Goal: Answer question/provide support: Share knowledge or assist other users

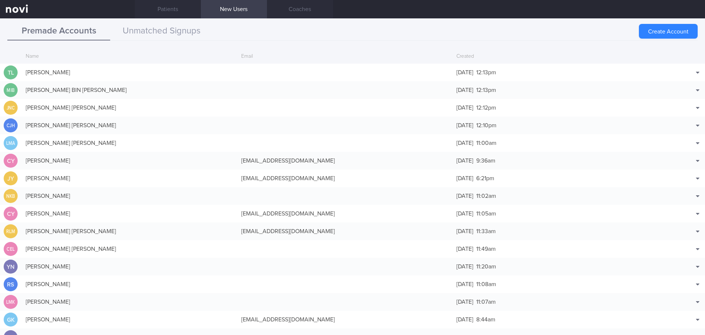
scroll to position [18, 0]
click at [166, 10] on link "Patients" at bounding box center [168, 9] width 66 height 18
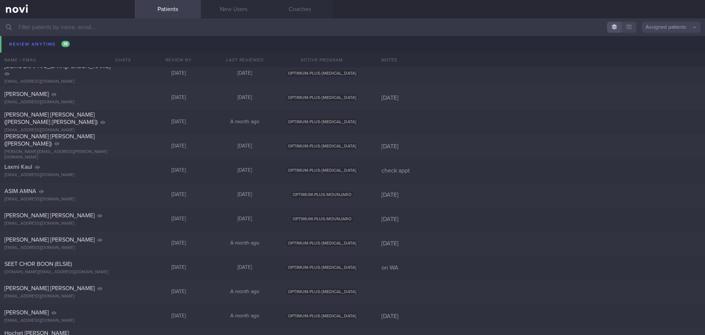
click at [52, 42] on div "TAN GUEK MENG AMELIA" at bounding box center [66, 45] width 124 height 7
click at [39, 40] on div "TAN GUEK MENG AMELIA amelia.fcmd@gmail.com Tue, 23 Sep 16 days ago OPTIMUM-PLUS…" at bounding box center [352, 49] width 705 height 24
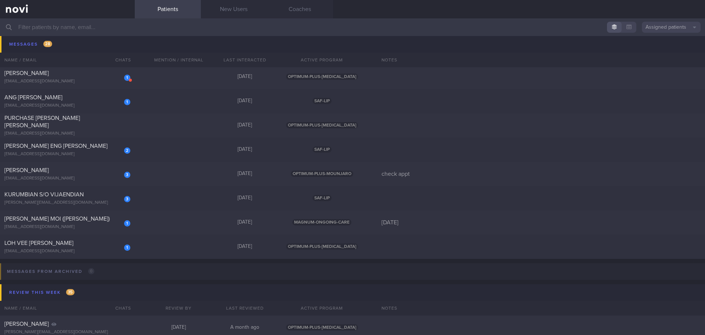
scroll to position [727, 0]
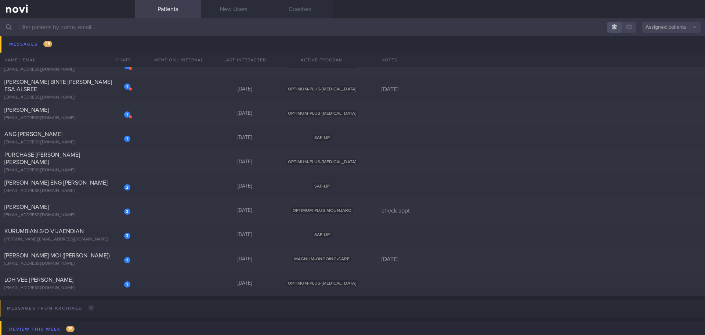
click at [69, 33] on input "text" at bounding box center [352, 27] width 705 height 18
type input "j"
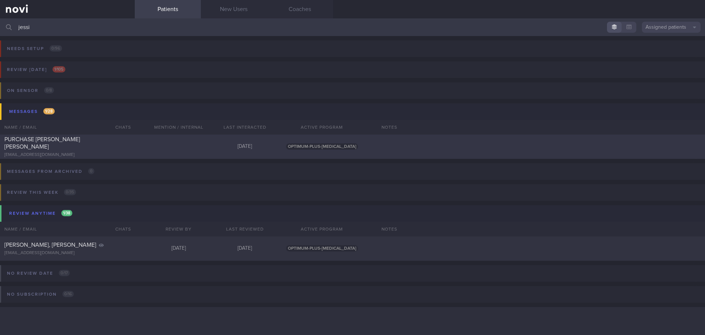
type input "jessi"
click at [154, 145] on div "PURCHASE JESSICA RACHEL purchandjess@gmail.com Yesterday OPTIMUM-PLUS-WEGOVY" at bounding box center [352, 146] width 705 height 24
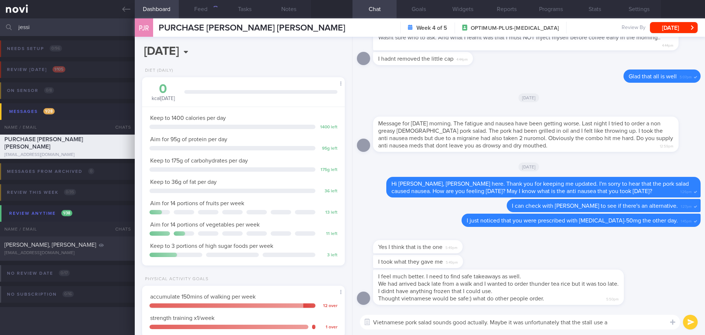
scroll to position [102, 184]
click at [593, 247] on div "Yes I think that is the one 5:49pm" at bounding box center [529, 243] width 344 height 24
click at [597, 246] on div "Yes I think that is the one 5:49pm" at bounding box center [529, 243] width 344 height 24
click at [625, 320] on textarea "Vietnamese pork salad sounds good actually. Maybe it was unfortunately that the…" at bounding box center [520, 321] width 320 height 15
click at [623, 319] on textarea "Vietnamese pork salad sounds good actually. Maybe it was unfortunately that the…" at bounding box center [520, 321] width 320 height 15
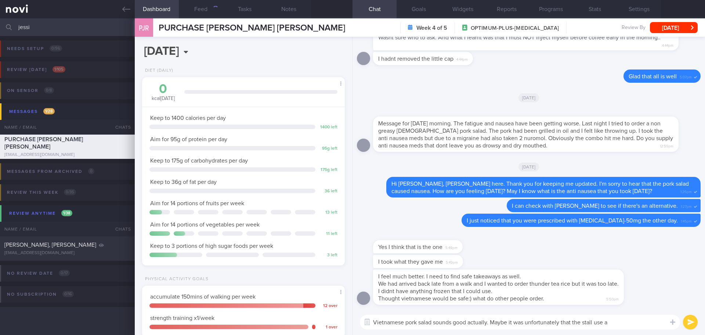
drag, startPoint x: 616, startPoint y: 321, endPoint x: 493, endPoint y: 322, distance: 123.4
click at [493, 322] on textarea "Vietnamese pork salad sounds good actually. Maybe it was unfortunately that the…" at bounding box center [520, 321] width 320 height 15
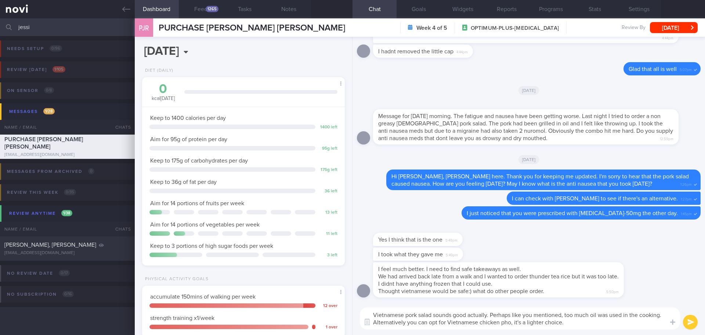
drag, startPoint x: 493, startPoint y: 322, endPoint x: 480, endPoint y: 324, distance: 12.6
click at [493, 323] on textarea "Vietnamese pork salad sounds good actually. Perhaps like you mentioned, too muc…" at bounding box center [520, 318] width 320 height 22
click at [454, 316] on textarea "Vietnamese pork salad sounds good actually. Perhaps like you mentioned, too muc…" at bounding box center [520, 318] width 320 height 22
click at [510, 316] on textarea "Vietnamese pork salad sounds good actually. Perhaps like you mentioned, too muc…" at bounding box center [520, 318] width 320 height 22
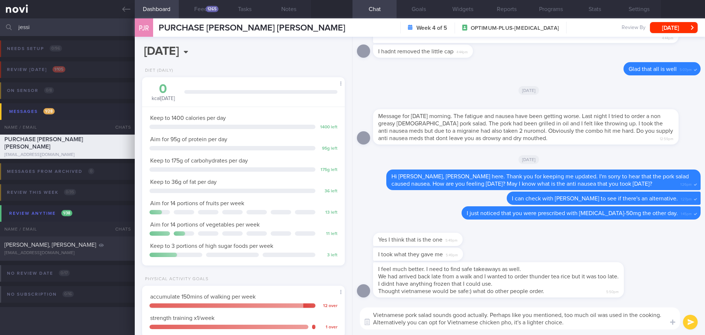
click at [529, 322] on textarea "Vietnamese pork salad sounds good actually. Perhaps like you mentioned, too muc…" at bounding box center [520, 318] width 320 height 22
click at [567, 318] on textarea "Vietnamese pork salad sounds good actually. Perhaps like you mentioned, too muc…" at bounding box center [520, 318] width 320 height 22
click at [584, 323] on textarea "Vietnamese pork salad sounds good actually. Perhaps like you mentioned, too muc…" at bounding box center [520, 318] width 320 height 22
click at [594, 325] on textarea "Vietnamese pork salad sounds good actually. Perhaps like you mentioned, too muc…" at bounding box center [520, 318] width 320 height 22
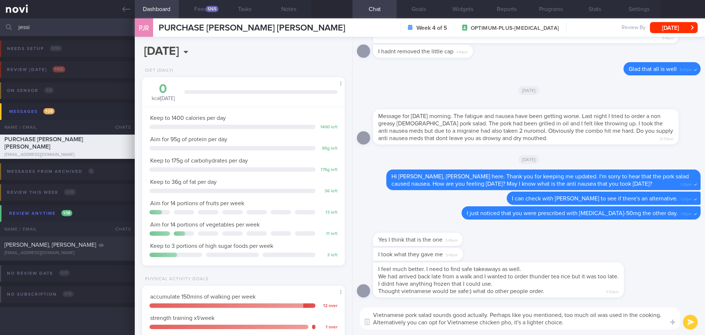
click at [594, 325] on textarea "Vietnamese pork salad sounds good actually. Perhaps like you mentioned, too muc…" at bounding box center [520, 318] width 320 height 22
drag, startPoint x: 513, startPoint y: 314, endPoint x: 564, endPoint y: 316, distance: 50.7
click at [564, 316] on textarea "Vietnamese pork salad sounds good actually. Perhaps like you mentioned, too muc…" at bounding box center [520, 318] width 320 height 22
click at [566, 323] on textarea "Vietnamese pork salad sounds good actually. Perhaps due to too much oil was use…" at bounding box center [520, 318] width 320 height 22
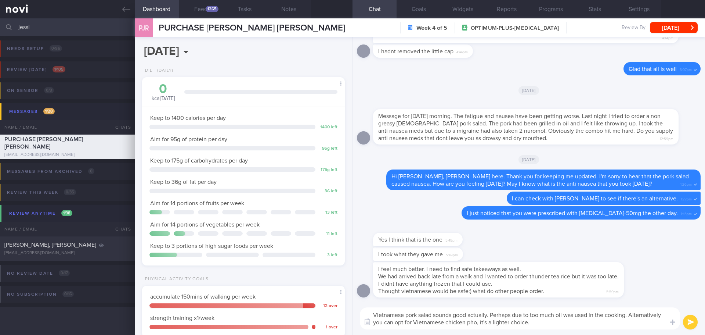
click at [566, 323] on textarea "Vietnamese pork salad sounds good actually. Perhaps due to too much oil was use…" at bounding box center [520, 318] width 320 height 22
drag, startPoint x: 530, startPoint y: 313, endPoint x: 494, endPoint y: 310, distance: 36.1
click at [494, 310] on textarea "Vietnamese pork salad sounds good actually. Perhaps due to too much oil was use…" at bounding box center [520, 318] width 320 height 22
click at [551, 317] on textarea "Vietnamese pork salad sounds good actually. Probably too much oil was used in t…" at bounding box center [520, 318] width 320 height 22
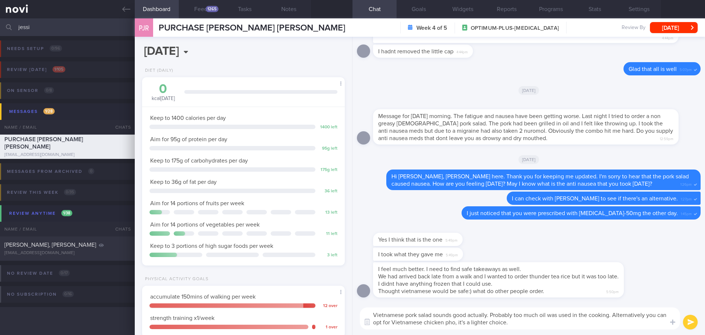
click at [548, 318] on textarea "Vietnamese pork salad sounds good actually. Probably too much oil was used in t…" at bounding box center [520, 318] width 320 height 22
click at [534, 319] on textarea "Vietnamese pork salad sounds good actually. Probably too much oil was used in t…" at bounding box center [520, 318] width 320 height 22
click at [531, 326] on textarea "Vietnamese pork salad sounds good actually. Probably too much oil was used in t…" at bounding box center [520, 318] width 320 height 22
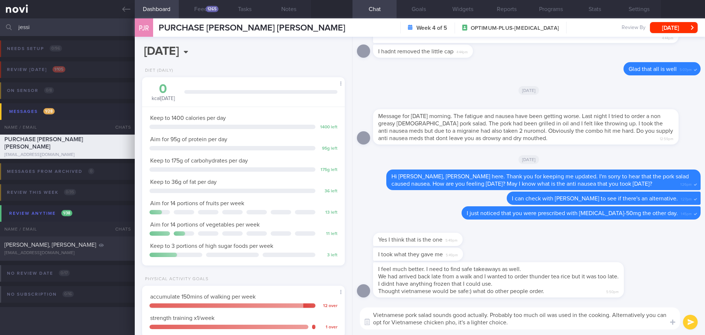
click at [479, 321] on textarea "Vietnamese pork salad sounds good actually. Probably too much oil was used in t…" at bounding box center [520, 318] width 320 height 22
click at [582, 318] on textarea "Vietnamese pork salad sounds good actually. Probably too much oil was used in t…" at bounding box center [520, 318] width 320 height 22
type textarea "Vietnamese pork salad sounds good actually. Probably too much oil was used in t…"
click at [688, 320] on button "submit" at bounding box center [690, 321] width 15 height 15
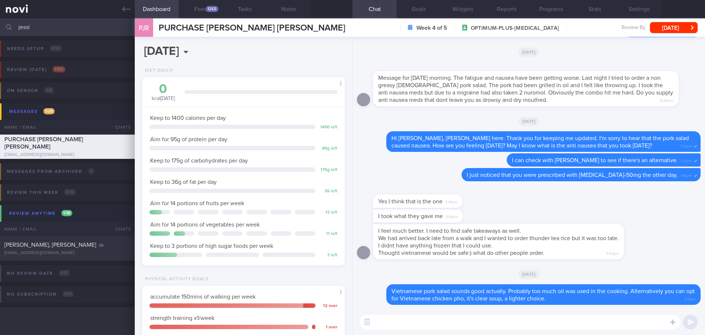
click at [593, 322] on textarea at bounding box center [520, 321] width 320 height 15
click at [582, 326] on textarea "I have checked with Dr Kyle with regards to the anti nausea medication," at bounding box center [520, 321] width 320 height 15
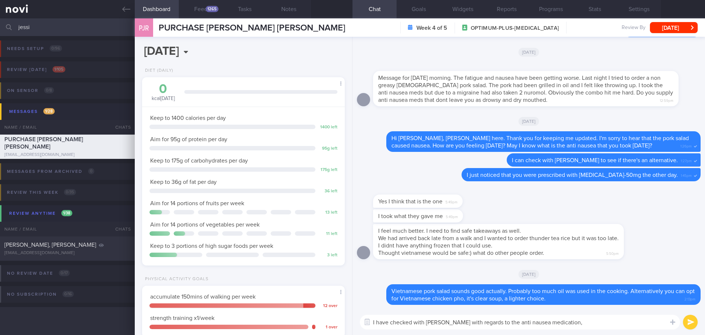
click at [582, 326] on textarea "I have checked with Dr Kyle with regards to the anti nausea medication," at bounding box center [520, 321] width 320 height 15
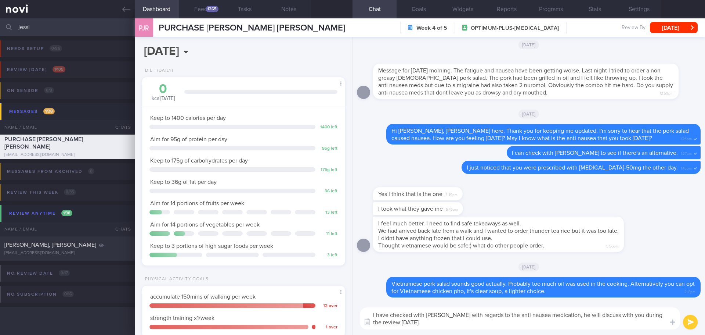
type textarea "I have checked with Dr Kyle with regards to the anti nausea medication, he will…"
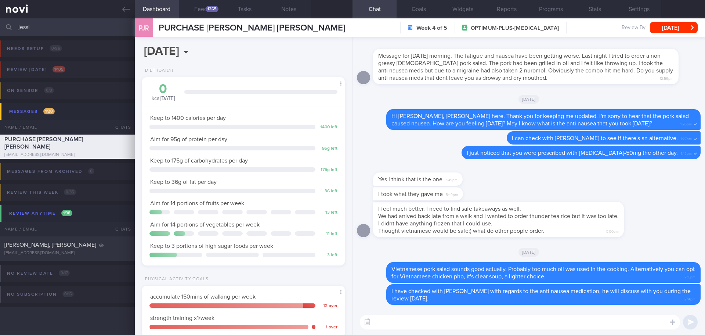
scroll to position [0, 0]
click at [394, 325] on textarea at bounding box center [520, 321] width 320 height 15
type textarea "H"
type textarea "Meanwhile, you may consider adopt the following"
drag, startPoint x: 504, startPoint y: 319, endPoint x: 354, endPoint y: 334, distance: 150.7
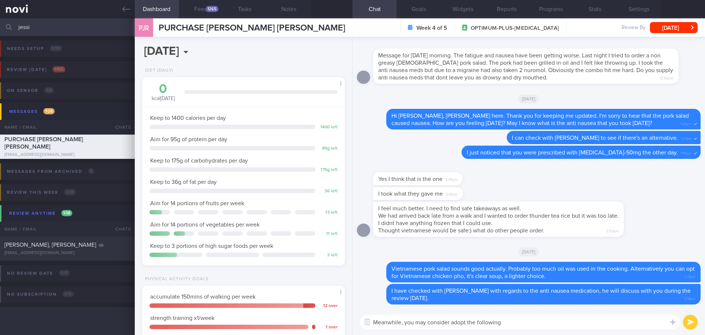
click at [354, 334] on div "Meanwhile, you may consider adopt the following Meanwhile, you may consider ado…" at bounding box center [529, 322] width 353 height 26
type textarea "H"
type textarea "O"
type textarea "Y"
type textarea "O"
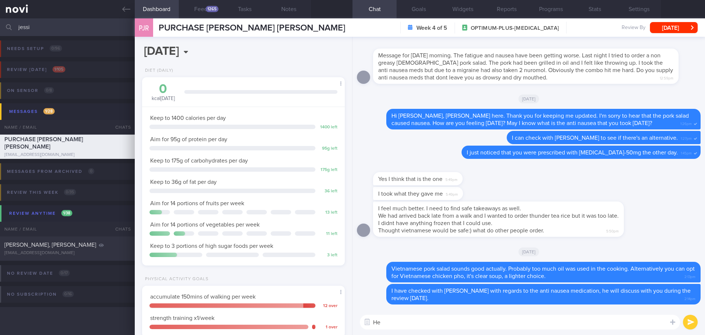
type textarea "H"
drag, startPoint x: 609, startPoint y: 278, endPoint x: 697, endPoint y: 274, distance: 87.5
click at [697, 274] on div "Delete I have checked with Dr Kyle with regards to the anti nausea medication, …" at bounding box center [529, 173] width 353 height 272
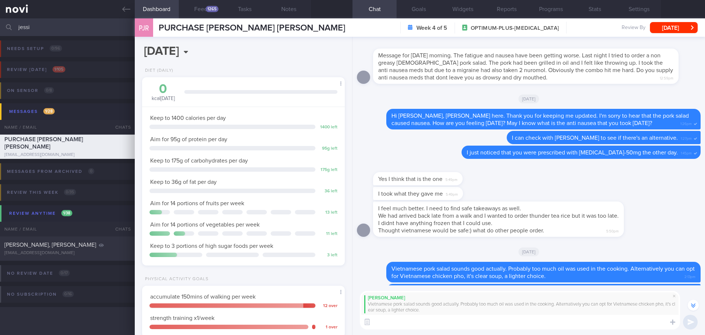
click at [576, 320] on textarea at bounding box center [520, 321] width 320 height 15
click at [470, 325] on textarea "You may consider sliced fish soup or yong tau foo soup from local food stall." at bounding box center [520, 321] width 320 height 15
click at [510, 318] on textarea "You may consider sliced fish soup, yong tau foo soup from local food stall." at bounding box center [520, 321] width 320 height 15
click at [512, 324] on textarea "You may consider sliced fish soup, yong tau foo soup, dumpling soup from local …" at bounding box center [520, 321] width 320 height 15
click at [622, 320] on textarea "You may consider sliced fish soup, yong tau foo soup or dumpling soup from loca…" at bounding box center [520, 321] width 320 height 15
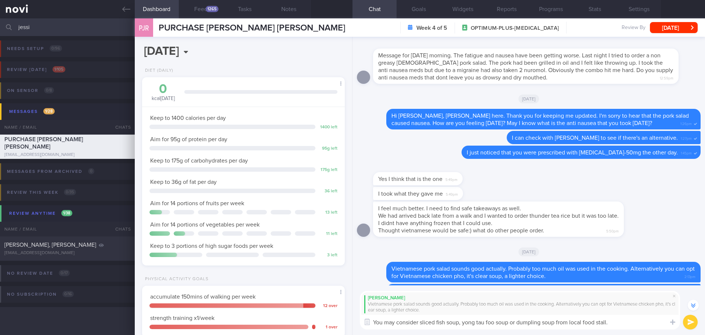
click at [622, 321] on textarea "You may consider sliced fish soup, yong tau foo soup or dumpling soup from loca…" at bounding box center [520, 321] width 320 height 15
type textarea "You may consider sliced fish soup, yong tau foo soup or dumpling soup from loca…"
click at [692, 317] on button "submit" at bounding box center [690, 321] width 15 height 15
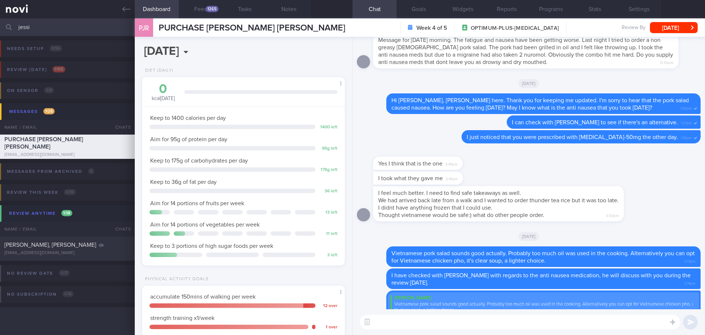
scroll to position [0, 0]
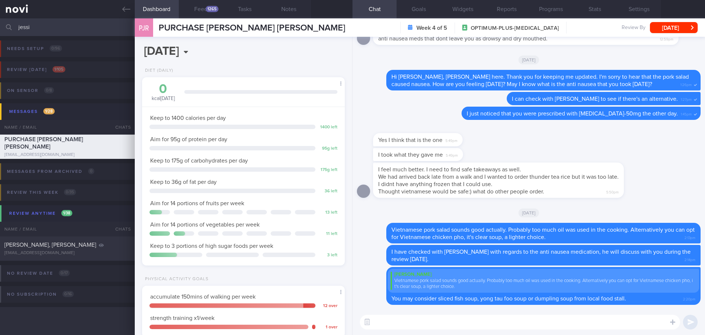
drag, startPoint x: 43, startPoint y: 23, endPoint x: -6, endPoint y: 33, distance: 49.4
click at [0, 33] on html "You are offline! Some functionality will be unavailable Patients New Users Coac…" at bounding box center [352, 167] width 705 height 335
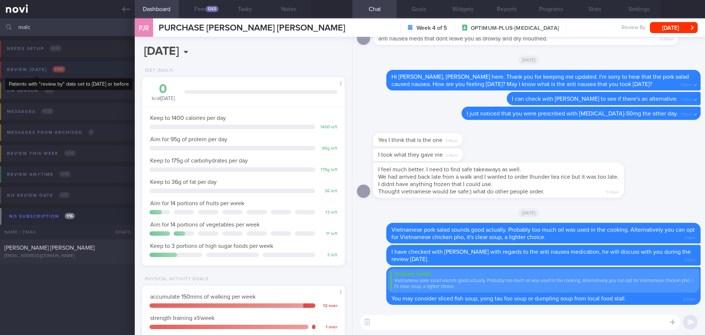
type input "malc"
drag, startPoint x: 51, startPoint y: 72, endPoint x: 46, endPoint y: 71, distance: 5.9
click at [51, 72] on div "Review today 1 / 105" at bounding box center [36, 70] width 62 height 10
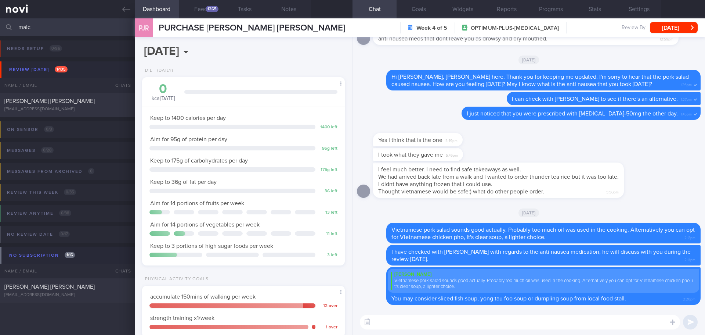
scroll to position [156, 0]
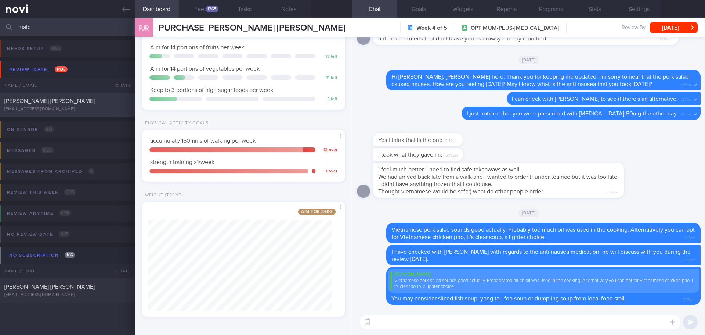
click at [88, 102] on div "[PERSON_NAME] [PERSON_NAME]" at bounding box center [66, 100] width 124 height 7
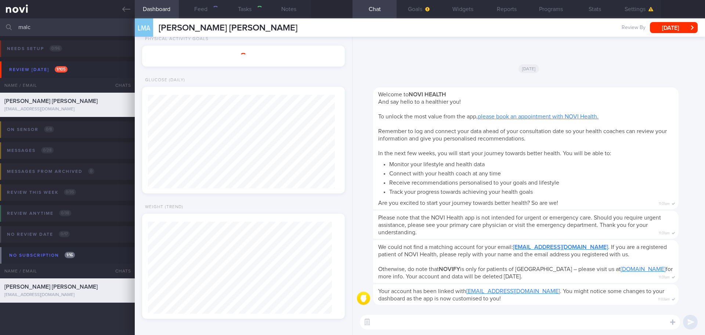
select select "8"
click at [431, 4] on button "Goals" at bounding box center [419, 9] width 44 height 18
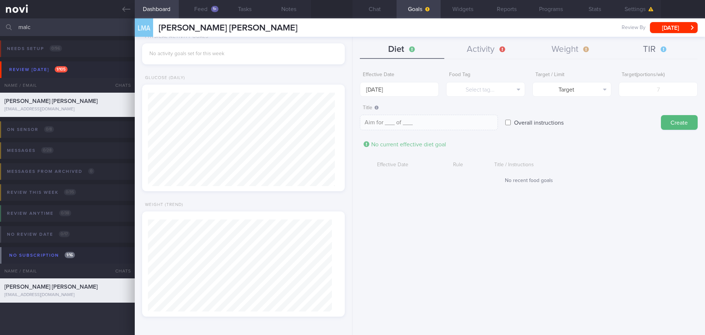
click at [649, 42] on button "TIR" at bounding box center [655, 49] width 84 height 18
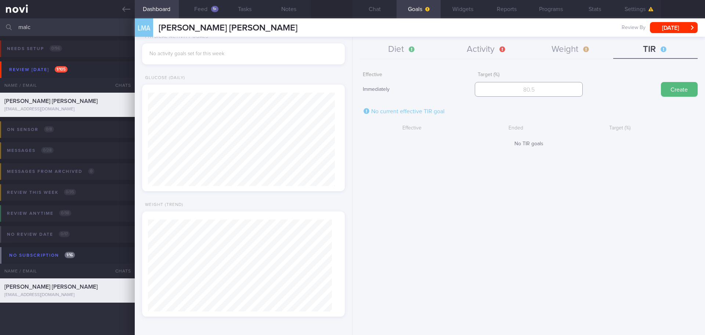
click at [571, 93] on input "number" at bounding box center [529, 89] width 108 height 15
type input "70"
click at [673, 88] on button "Create" at bounding box center [679, 89] width 37 height 15
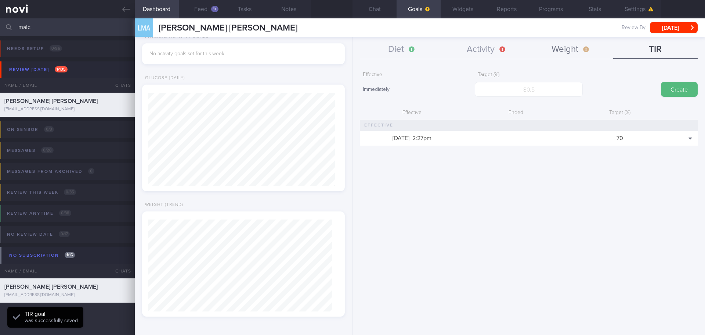
click at [573, 46] on button "Weight" at bounding box center [571, 49] width 84 height 18
click at [536, 92] on input "number" at bounding box center [529, 89] width 108 height 15
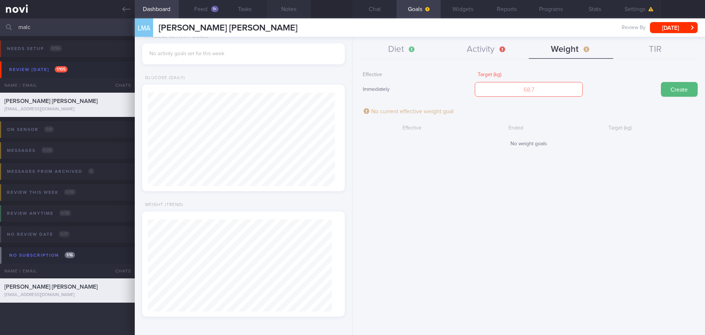
click at [271, 6] on button "Notes" at bounding box center [289, 9] width 44 height 18
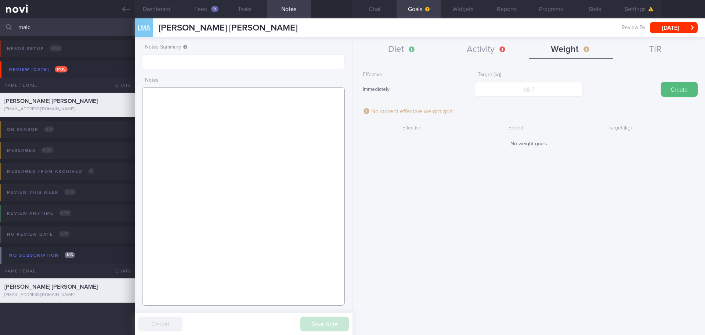
click at [167, 168] on textarea at bounding box center [243, 196] width 203 height 218
paste textarea "T1DM - late onset diagnosed at 31yo (late onsent T1DM) in the UK, then moved to…"
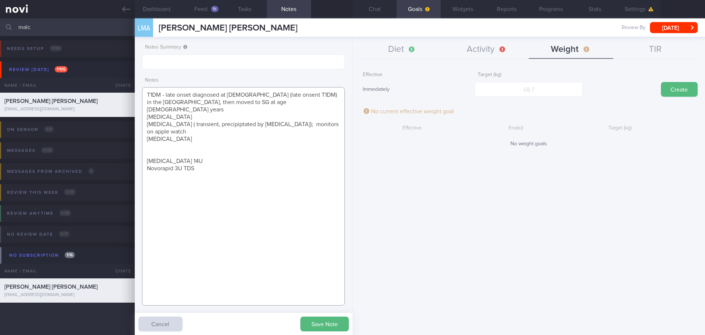
click at [241, 242] on textarea "T1DM - late onset diagnosed at 31yo (late onsent T1DM) in the UK, then moved to…" at bounding box center [243, 196] width 203 height 218
type textarea "T1DM - late onset diagnosed at 31yo (late onsent T1DM) in the UK, then moved to…"
click at [342, 323] on button "Save Note" at bounding box center [324, 323] width 48 height 15
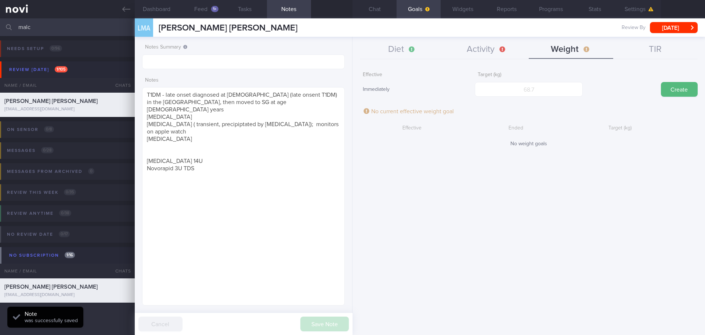
click at [464, 217] on div "Effective Immediately Target (kg) Create No current effective weight goal Effec…" at bounding box center [529, 198] width 353 height 272
click at [543, 85] on input "number" at bounding box center [529, 89] width 108 height 15
type input "73"
click at [671, 89] on button "Create" at bounding box center [679, 89] width 37 height 15
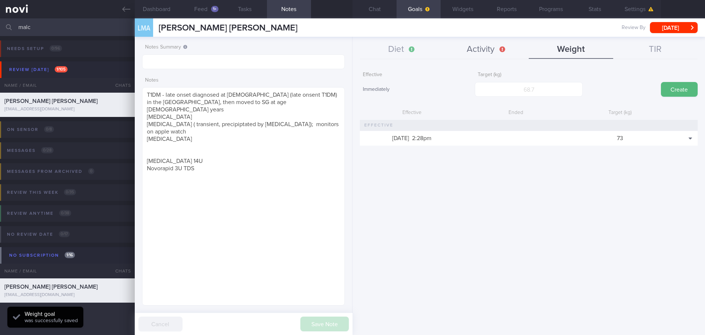
click at [481, 55] on button "Activity" at bounding box center [486, 49] width 84 height 18
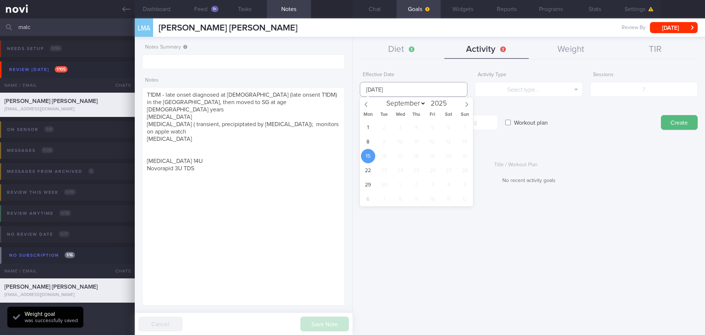
click at [395, 96] on body "You are offline! Some functionality will be unavailable Patients New Users Coac…" at bounding box center [352, 167] width 705 height 335
click at [367, 144] on span "8" at bounding box center [368, 141] width 14 height 14
type input "8 Sep 2025"
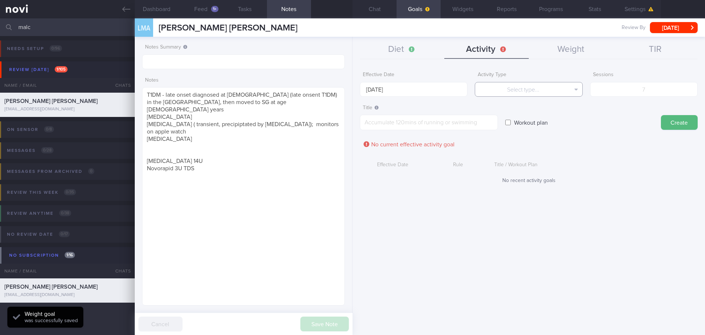
click at [563, 91] on button "Select type..." at bounding box center [529, 89] width 108 height 15
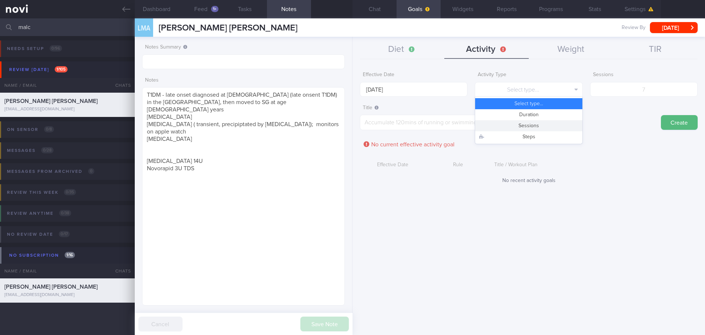
click at [550, 121] on button "Sessions" at bounding box center [528, 125] width 107 height 11
click at [650, 89] on input "number" at bounding box center [644, 89] width 108 height 15
type input "7"
click at [459, 119] on textarea at bounding box center [429, 122] width 138 height 15
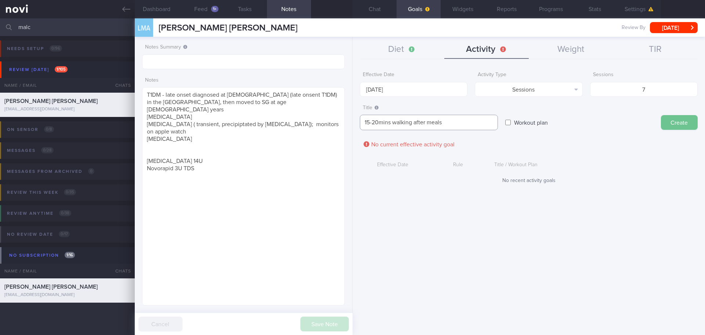
type textarea "15-20mins walking after meals"
click at [670, 129] on button "Create" at bounding box center [679, 122] width 37 height 15
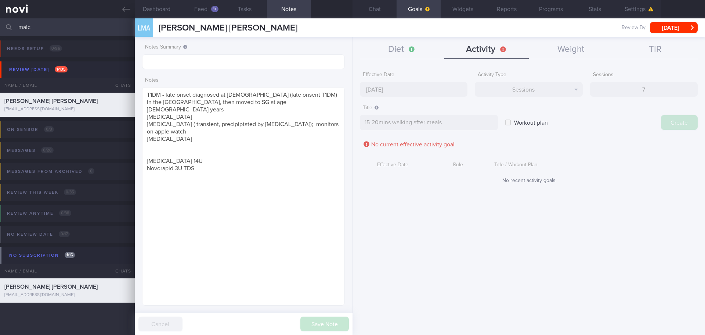
type input "[DATE]"
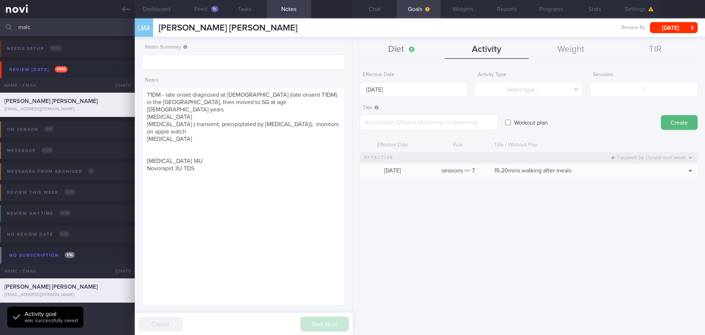
click at [391, 54] on button "Diet" at bounding box center [402, 49] width 84 height 18
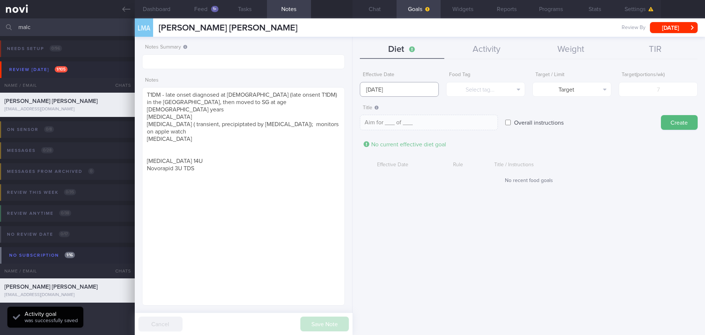
click at [382, 88] on input "[DATE]" at bounding box center [399, 89] width 79 height 15
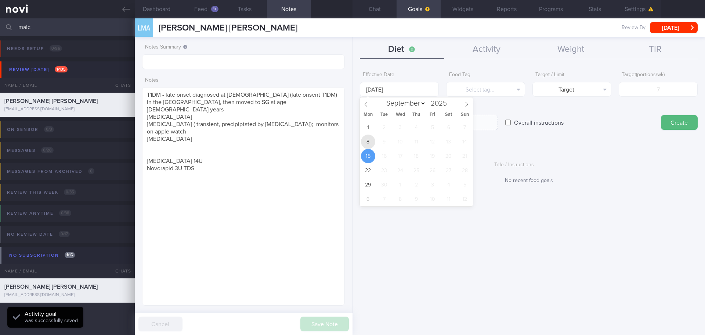
click at [366, 139] on span "8" at bounding box center [368, 141] width 14 height 14
type input "8 Sep 2025"
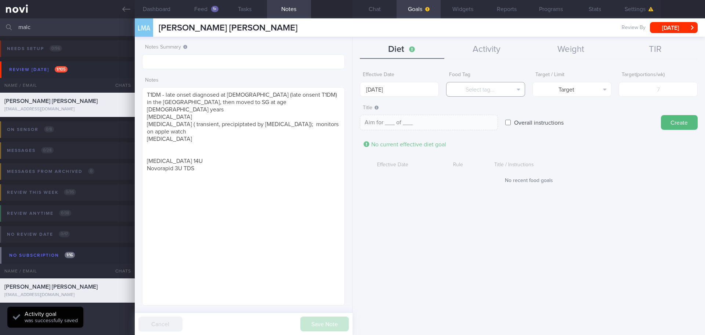
click at [469, 93] on button "Select tag..." at bounding box center [485, 89] width 79 height 15
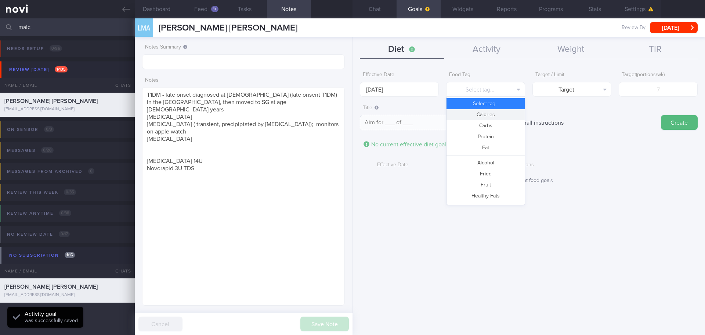
click at [485, 111] on button "Calories" at bounding box center [486, 114] width 78 height 11
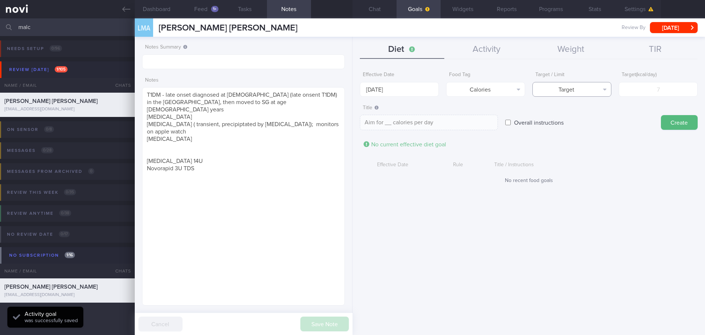
click at [561, 91] on button "Target" at bounding box center [572, 89] width 79 height 15
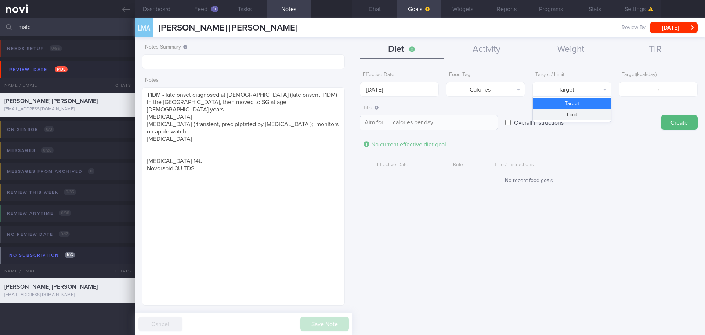
click at [567, 114] on button "Limit" at bounding box center [572, 114] width 78 height 11
type textarea "Keep to __ calories per day"
click at [619, 96] on div "Limit ( kcal/day )" at bounding box center [658, 82] width 79 height 29
click at [626, 90] on input "number" at bounding box center [658, 89] width 79 height 15
click at [651, 91] on input "number" at bounding box center [658, 89] width 79 height 15
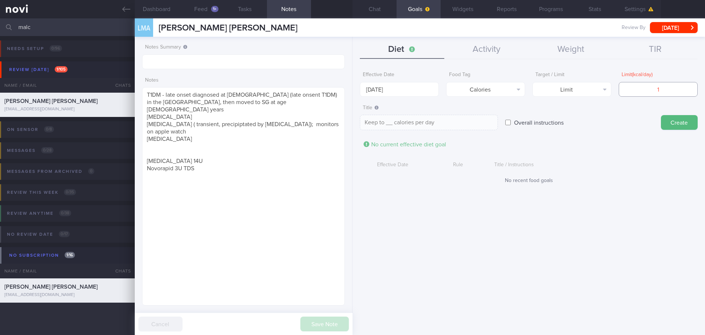
type input "18"
type textarea "Keep to 18 calories per day"
type input "180"
type textarea "Keep to 180 calories per day"
type input "1800"
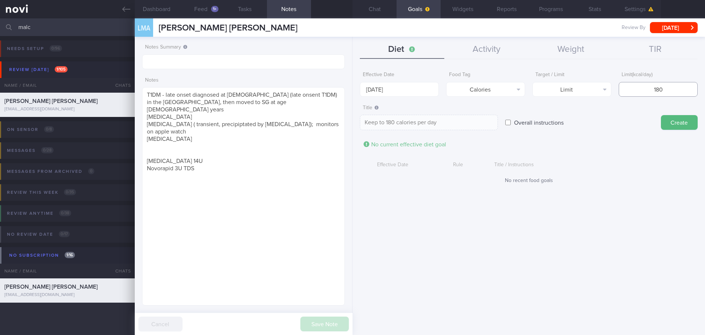
type textarea "Keep to 1800 calories per day"
type input "1800"
click at [683, 126] on button "Create" at bounding box center [679, 122] width 37 height 15
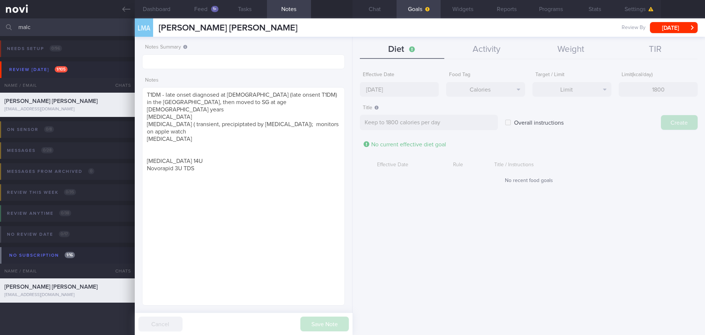
type input "[DATE]"
type textarea "Aim for ___ of ___"
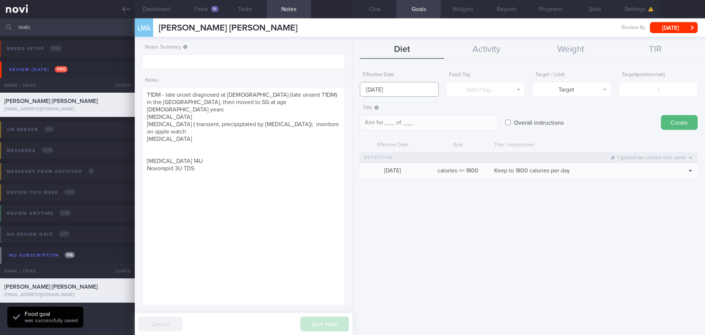
click at [364, 91] on input "[DATE]" at bounding box center [399, 89] width 79 height 15
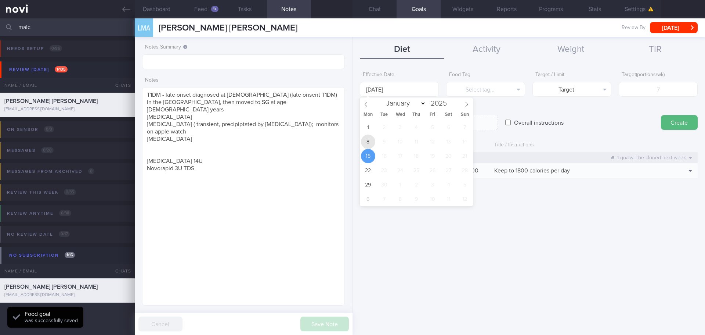
click at [367, 143] on span "8" at bounding box center [368, 141] width 14 height 14
type input "8 Sep 2025"
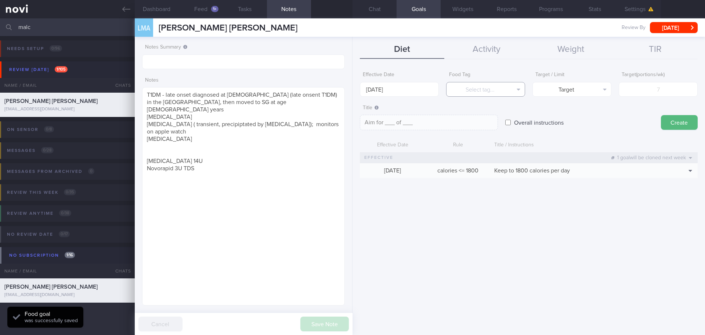
click at [469, 91] on button "Select tag..." at bounding box center [485, 89] width 79 height 15
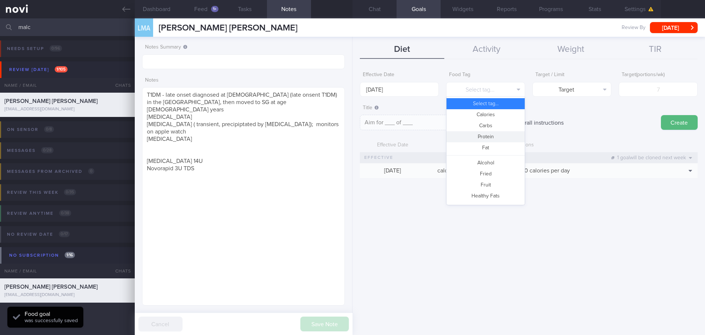
click at [480, 138] on button "Protein" at bounding box center [486, 136] width 78 height 11
type textarea "Aim for __g of protein per day"
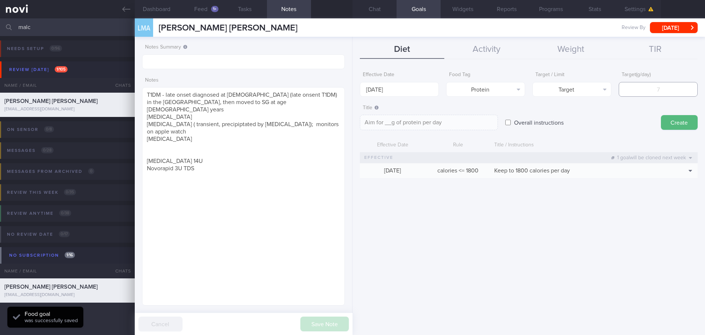
click at [665, 85] on input "number" at bounding box center [658, 89] width 79 height 15
click at [659, 85] on input "number" at bounding box center [658, 89] width 79 height 15
type input "9"
type textarea "Aim for 9g of protein per day"
type input "90"
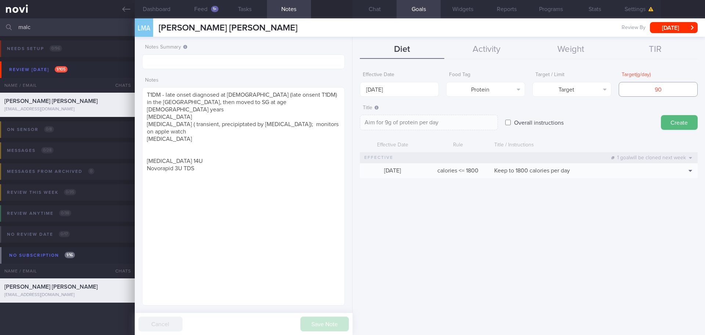
type textarea "Aim for 90g of protein per day"
type input "90"
click at [683, 125] on button "Create" at bounding box center [679, 122] width 37 height 15
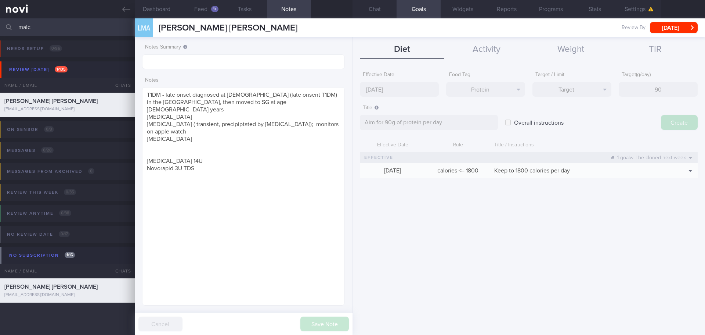
type input "[DATE]"
type textarea "Aim for ___ of ___"
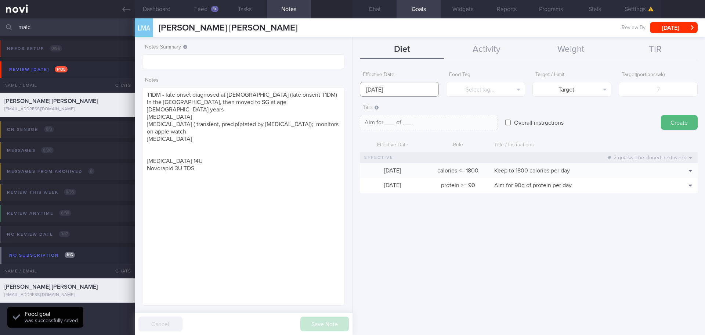
click at [364, 91] on input "[DATE]" at bounding box center [399, 89] width 79 height 15
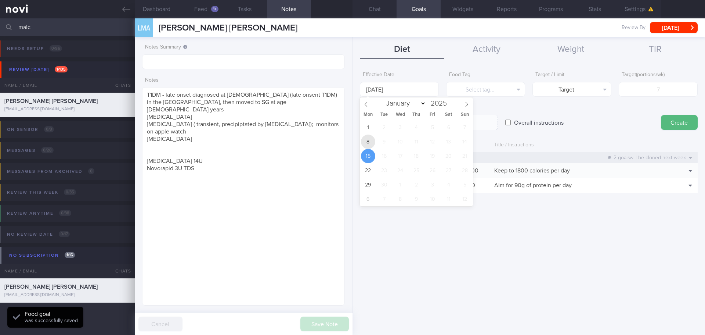
click at [366, 140] on span "8" at bounding box center [368, 141] width 14 height 14
type input "8 Sep 2025"
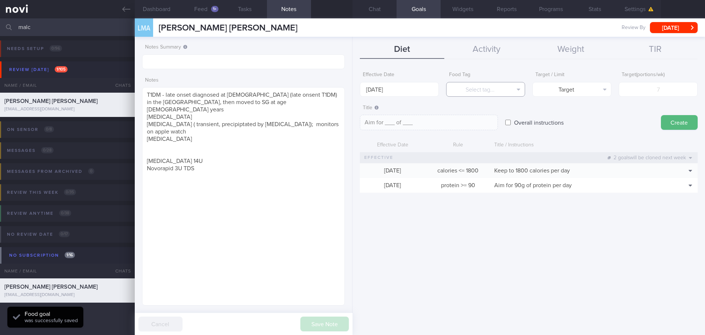
click at [474, 90] on button "Select tag..." at bounding box center [485, 89] width 79 height 15
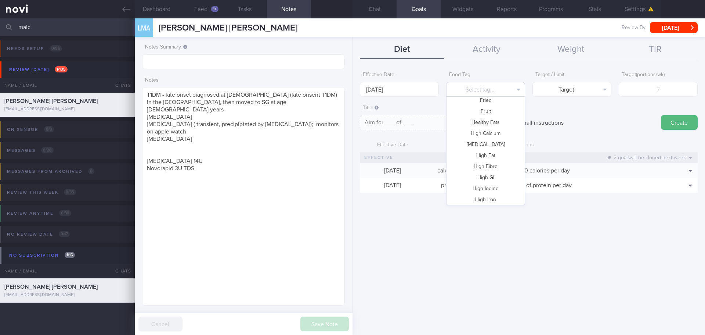
scroll to position [37, 0]
click at [486, 147] on button "Fruit" at bounding box center [486, 148] width 78 height 11
type textarea "Aim for __ portions of fruits per week"
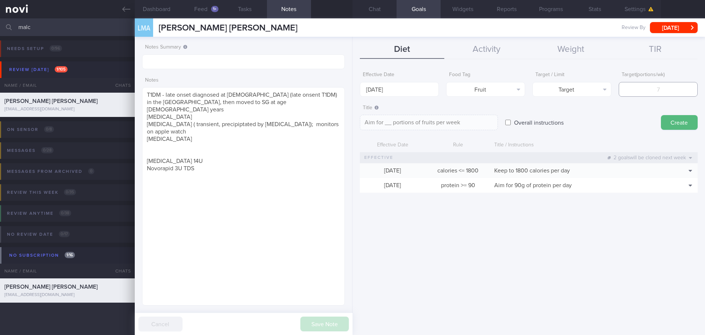
click at [664, 93] on input "number" at bounding box center [658, 89] width 79 height 15
type input "14"
type textarea "Aim for 14 portions of fruits per week"
type input "14"
click at [676, 123] on button "Create" at bounding box center [679, 122] width 37 height 15
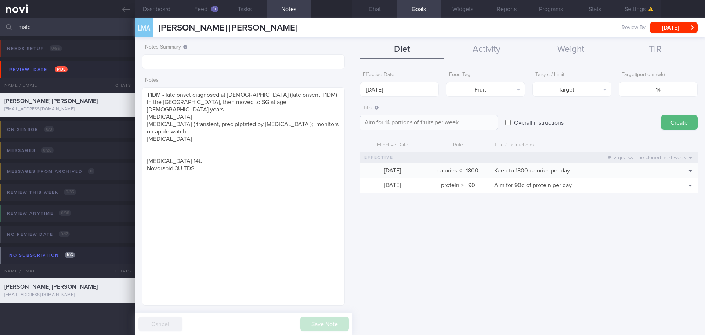
type input "[DATE]"
type textarea "Aim for ___ of ___"
click at [370, 90] on input "[DATE]" at bounding box center [399, 89] width 79 height 15
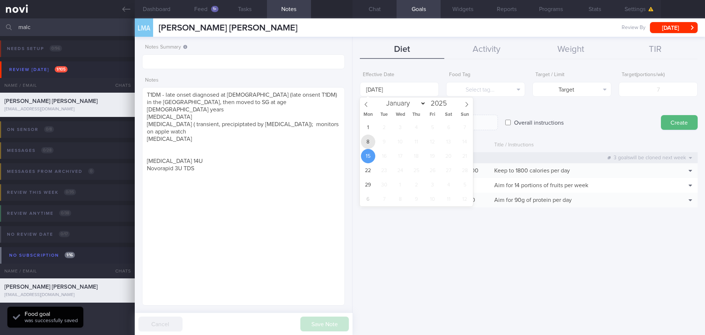
click at [366, 141] on span "8" at bounding box center [368, 141] width 14 height 14
type input "8 Sep 2025"
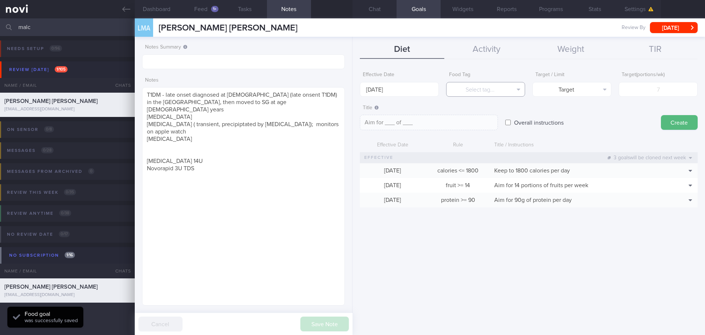
click at [481, 84] on button "Select tag..." at bounding box center [485, 89] width 79 height 15
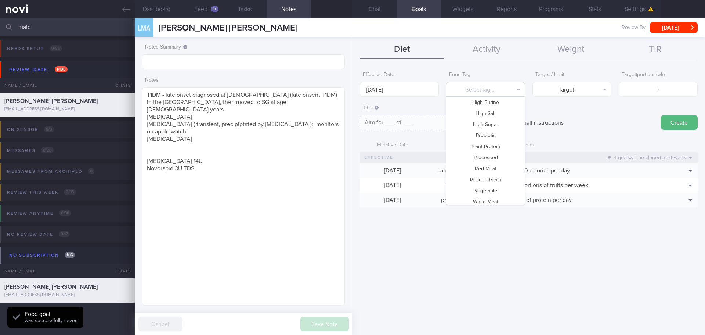
scroll to position [219, 0]
click at [490, 176] on button "Vegetable" at bounding box center [486, 175] width 78 height 11
type textarea "Aim for __ portions of vegetables per week"
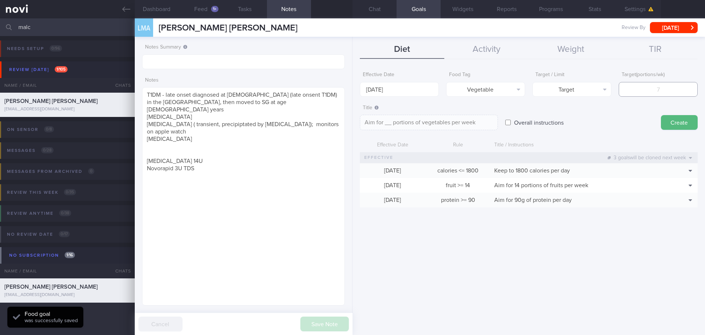
click at [647, 93] on input "number" at bounding box center [658, 89] width 79 height 15
type input "1"
type textarea "Aim for 1 portions of vegetables per week"
type input "14"
type textarea "Aim for 14 portions of vegetables per week"
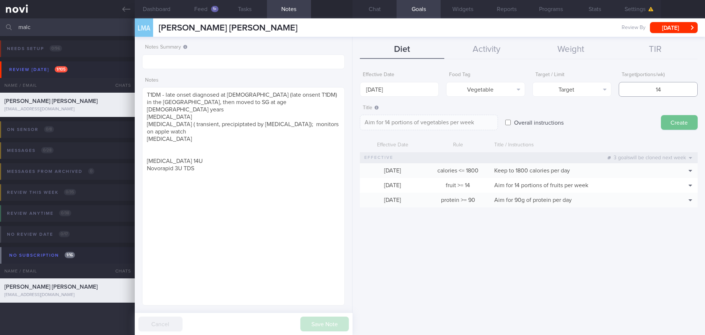
type input "14"
click at [677, 118] on button "Create" at bounding box center [679, 122] width 37 height 15
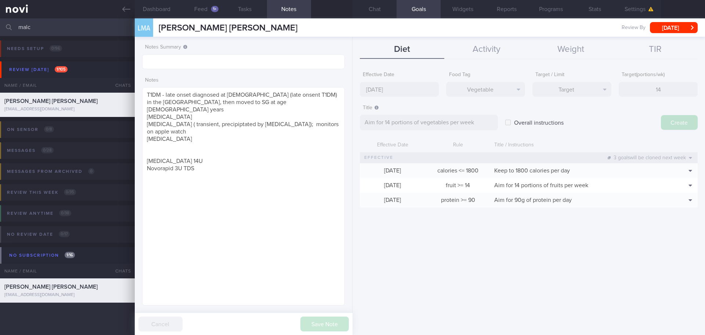
type input "[DATE]"
type textarea "Aim for ___ of ___"
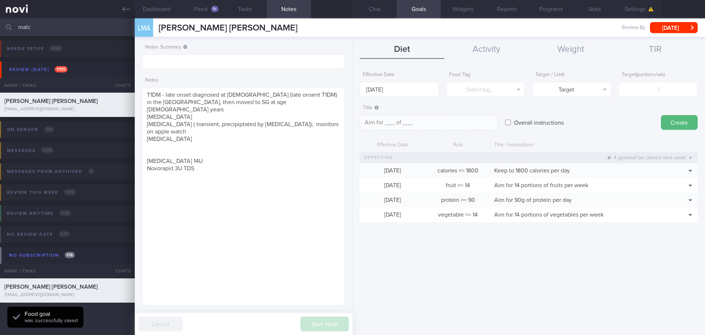
scroll to position [250, 0]
click at [380, 10] on button "Chat" at bounding box center [375, 9] width 44 height 18
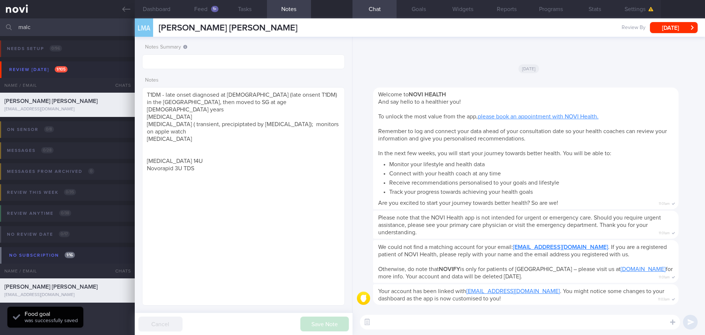
click at [405, 62] on div "[DATE]" at bounding box center [529, 68] width 344 height 21
click at [202, 12] on button "Feed 1+" at bounding box center [201, 9] width 44 height 18
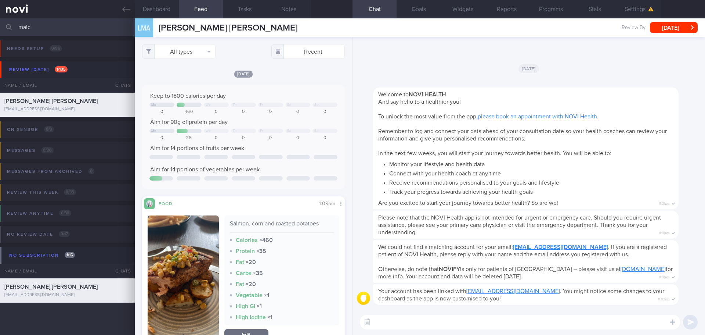
click at [277, 192] on div "Today Keep to 1800 calories per day Mo We Th Fr Sa Su 0 460 0 0 0 0 0 Aim for 9…" at bounding box center [243, 214] width 203 height 288
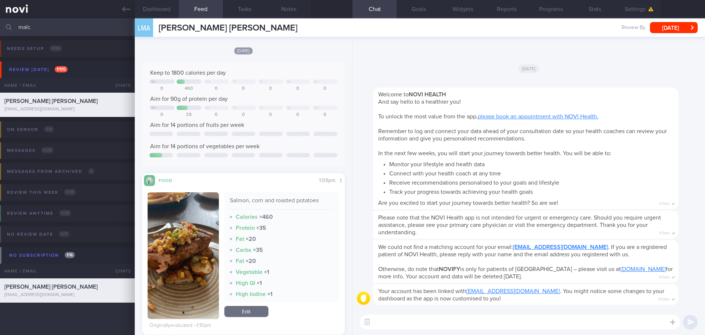
scroll to position [36, 0]
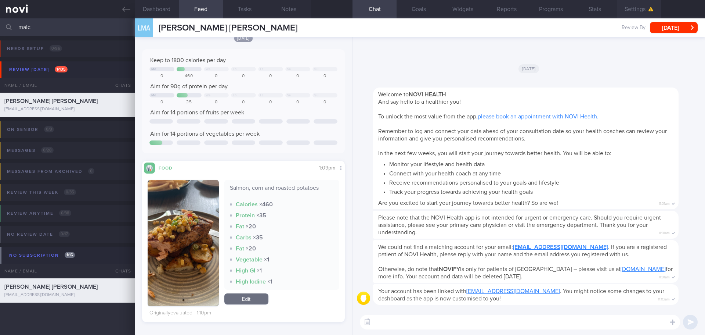
click at [628, 8] on button "Settings" at bounding box center [639, 9] width 44 height 18
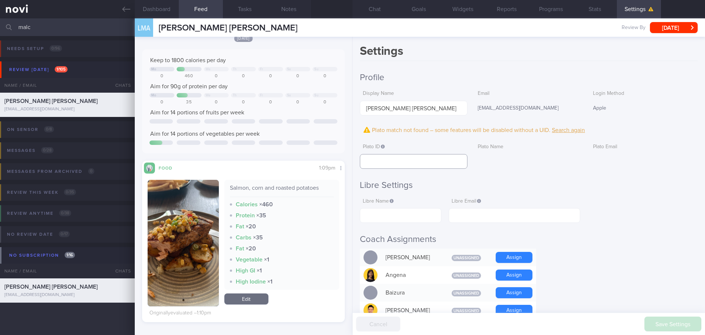
click at [420, 159] on input "text" at bounding box center [414, 161] width 108 height 15
paste input "3dbf06f9a7f9431d8cca8503bf7e5033"
type input "3dbf06f9a7f9431d8cca8503bf7e5033"
click at [591, 190] on h2 "Libre Settings" at bounding box center [529, 185] width 338 height 11
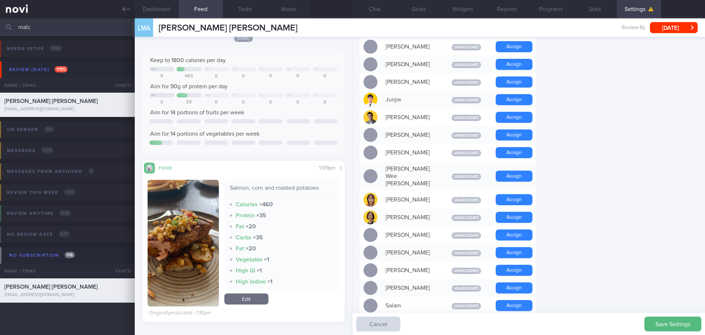
scroll to position [294, 0]
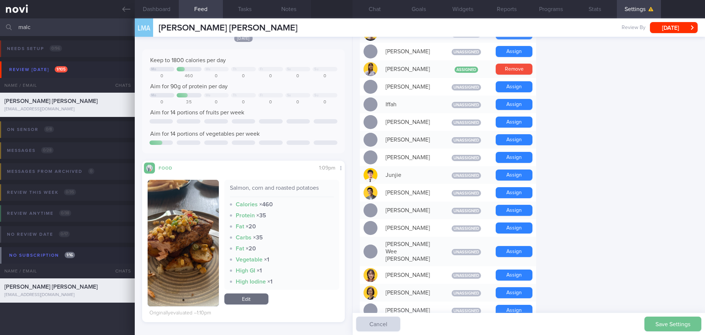
click at [686, 320] on button "Save Settings" at bounding box center [673, 323] width 57 height 15
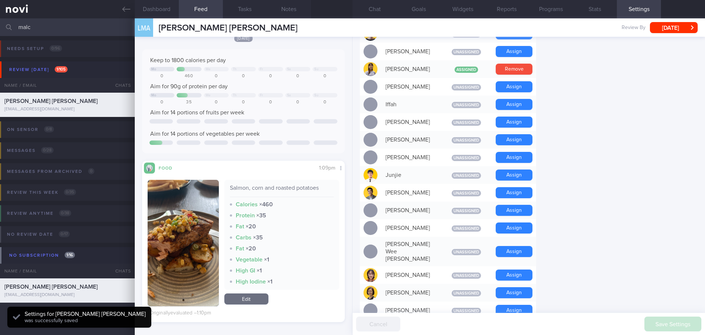
scroll to position [93, 187]
click at [633, 230] on form "Profile Display Name Lee Malcolm Anstiss Email fktvxvqzh5@privaterelay.appleid.…" at bounding box center [529, 231] width 338 height 877
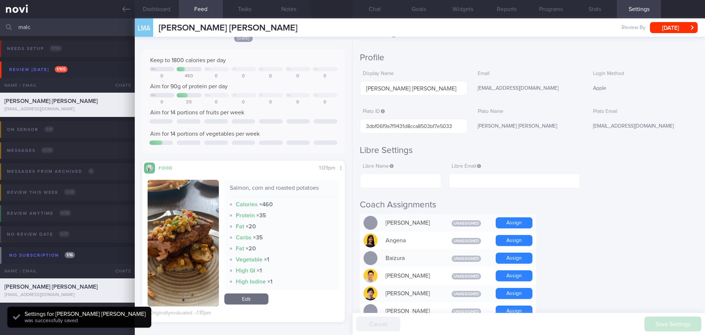
scroll to position [0, 0]
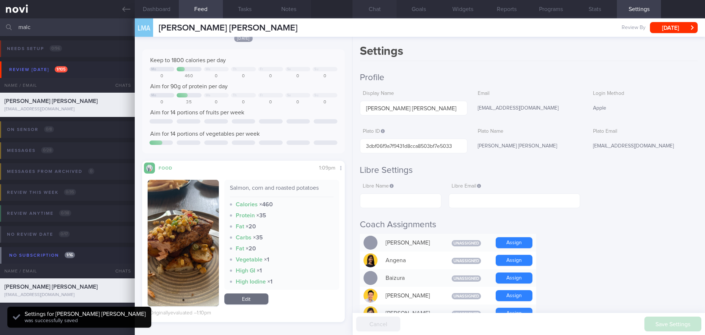
click at [384, 12] on button "Chat" at bounding box center [375, 9] width 44 height 18
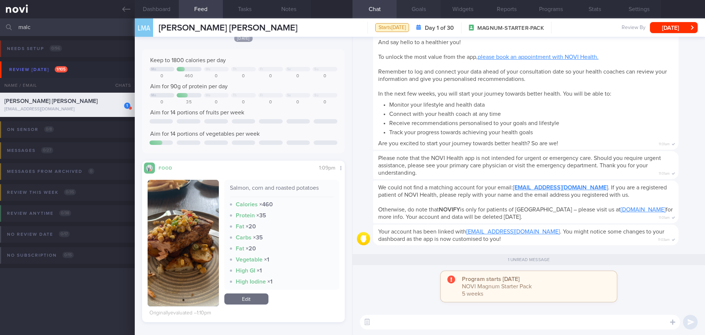
click at [421, 10] on button "Goals" at bounding box center [419, 9] width 44 height 18
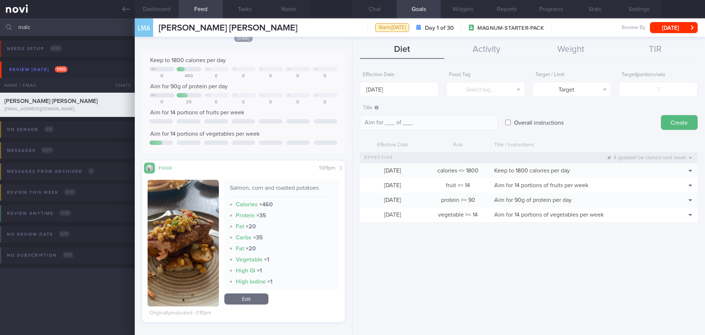
click at [203, 227] on img "button" at bounding box center [183, 243] width 71 height 126
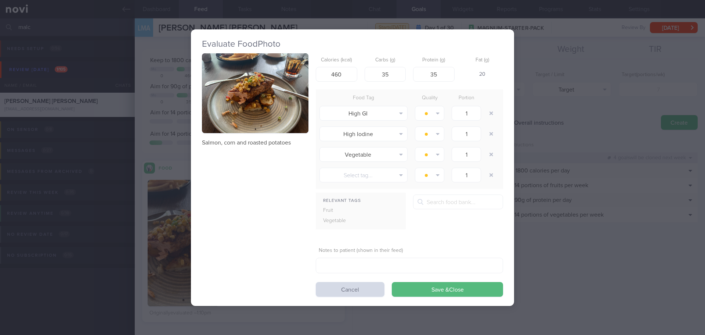
click at [294, 107] on button "button" at bounding box center [255, 93] width 107 height 80
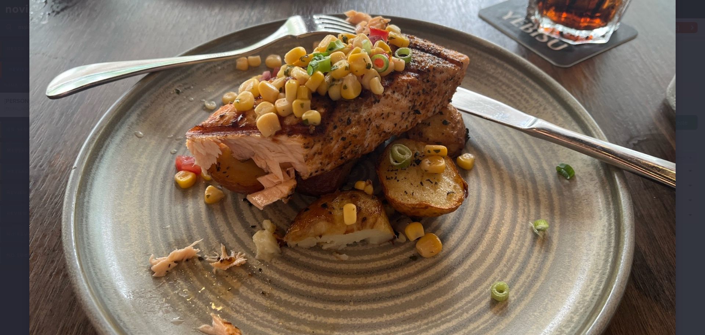
scroll to position [205, 0]
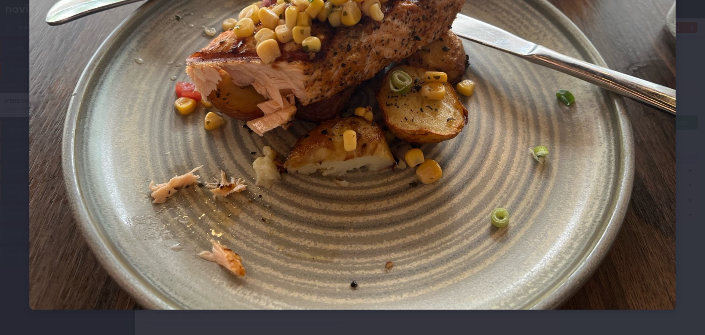
click at [684, 118] on div at bounding box center [352, 67] width 705 height 544
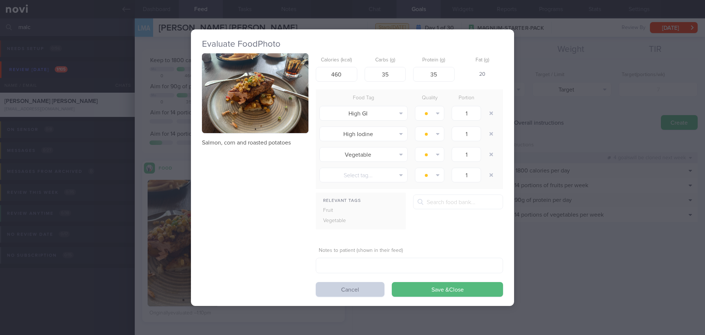
click at [335, 285] on button "Cancel" at bounding box center [350, 289] width 69 height 15
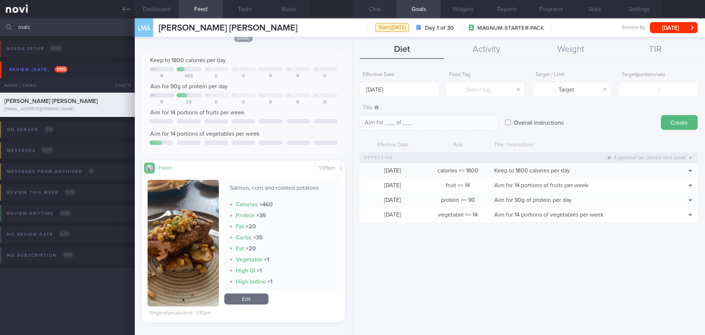
click at [378, 9] on button "Chat" at bounding box center [375, 9] width 44 height 18
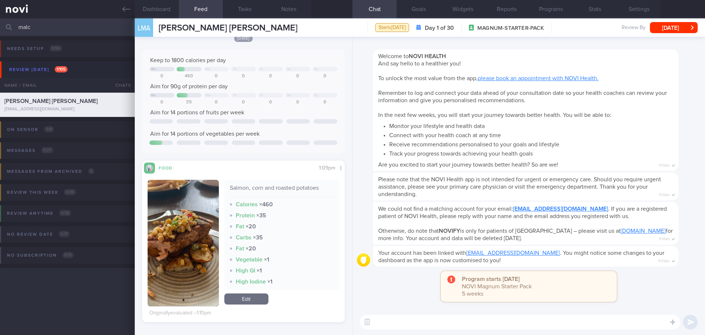
click at [375, 317] on textarea at bounding box center [520, 321] width 320 height 15
paste textarea "Hi XXX, Elizabeth here. It was nice speaking to you. I will be in touch with yo…"
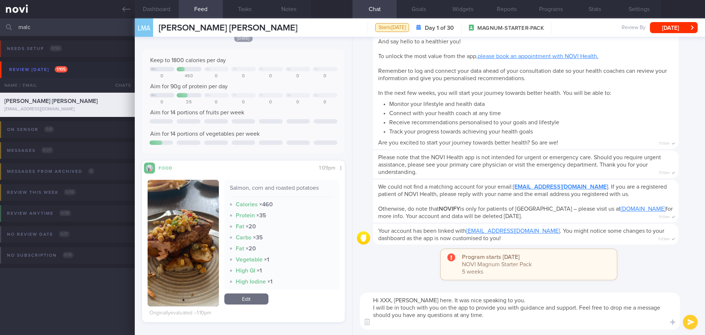
click at [392, 298] on textarea "Hi XXX, Elizabeth here. It was nice speaking to you. I will be in touch with yo…" at bounding box center [520, 310] width 320 height 37
drag, startPoint x: 518, startPoint y: 301, endPoint x: 530, endPoint y: 296, distance: 13.4
click at [519, 300] on textarea "Hi Mr Lee, Elizabeth here. It was nice speaking to you. I will be in touch with…" at bounding box center [520, 310] width 320 height 37
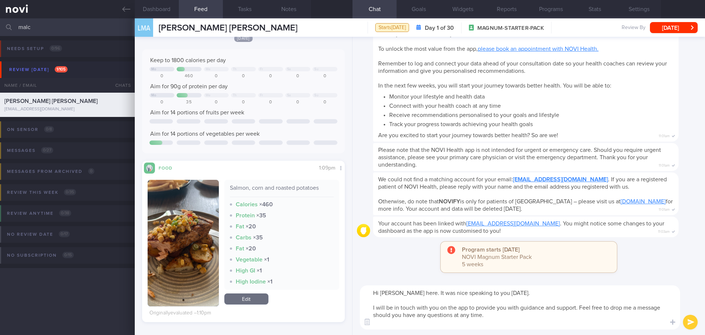
click at [478, 321] on textarea "Hi Mr Lee, Elizabeth here. It was nice speaking to you today. I will be in touc…" at bounding box center [520, 307] width 320 height 44
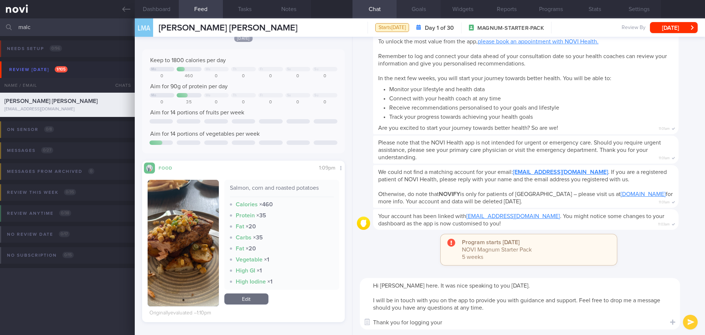
type textarea "Hi Mr Lee, Elizabeth here. It was nice speaking to you today. I will be in touc…"
click at [425, 10] on button "Goals" at bounding box center [419, 9] width 44 height 18
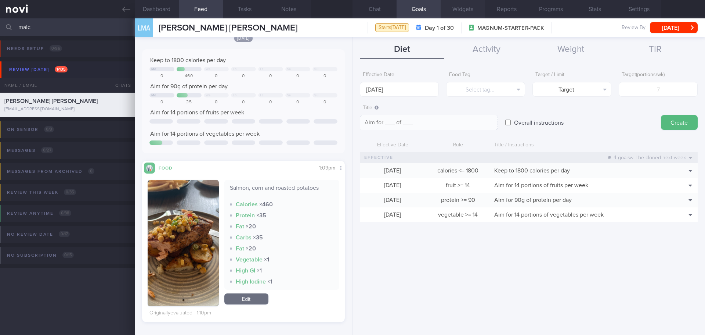
click at [463, 11] on button "Widgets" at bounding box center [463, 9] width 44 height 18
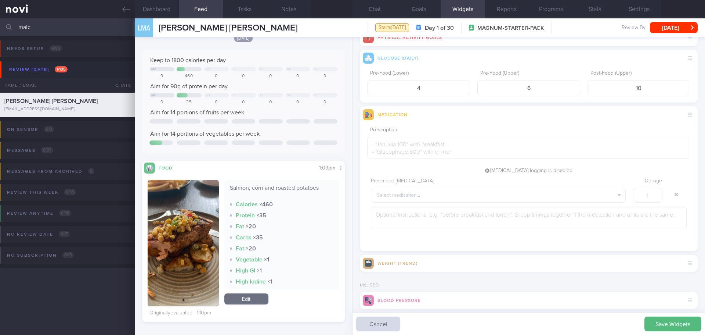
scroll to position [73, 0]
click at [506, 192] on button "Select medication..." at bounding box center [498, 194] width 255 height 15
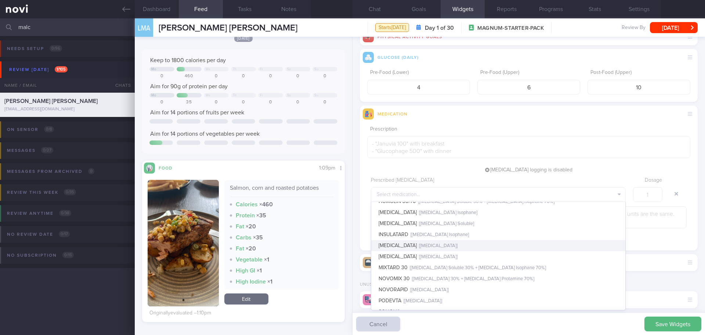
click at [488, 246] on button "LANTUS [ Insulin Glargine ]" at bounding box center [498, 245] width 254 height 11
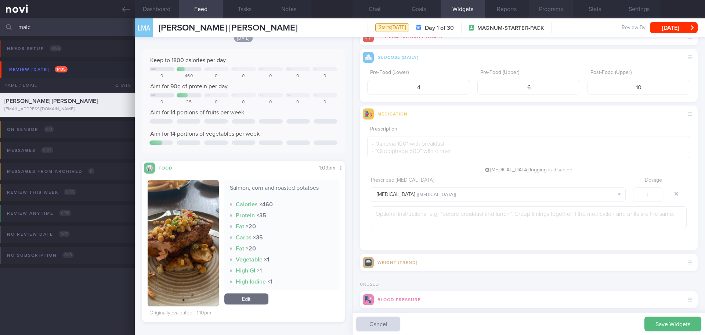
click at [550, 15] on button "Programs" at bounding box center [551, 9] width 44 height 18
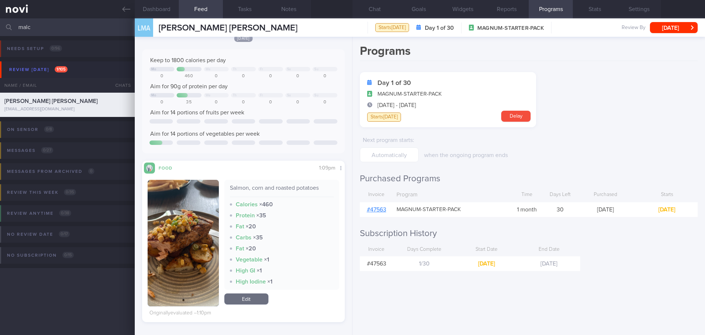
click at [385, 208] on link "# 47563" at bounding box center [376, 209] width 19 height 6
click at [547, 6] on button "Programs" at bounding box center [551, 9] width 44 height 18
click at [558, 71] on div "Programs Day 1 of 30 MAGNUM-STARTER-PACK 9 Sep - 8 Oct Starts today Delay Next …" at bounding box center [529, 186] width 353 height 298
click at [478, 55] on h1 "Programs" at bounding box center [529, 52] width 338 height 17
click at [553, 62] on div "Programs Day 1 of 30 MAGNUM-STARTER-PACK 9 Sep - 8 Oct Starts today Delay Next …" at bounding box center [529, 186] width 353 height 298
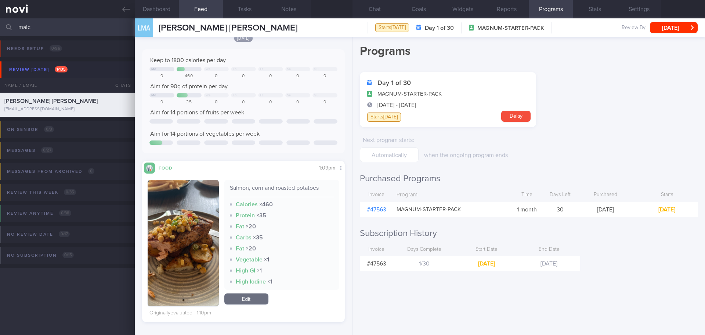
click at [582, 67] on div "Programs Day 1 of 30 MAGNUM-STARTER-PACK 9 Sep - 8 Oct Starts today Delay Next …" at bounding box center [529, 186] width 353 height 298
click at [460, 16] on button "Widgets" at bounding box center [463, 9] width 44 height 18
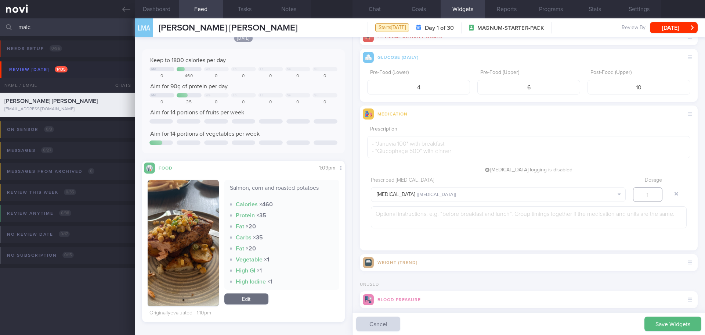
click at [643, 195] on input "number" at bounding box center [647, 194] width 29 height 15
type input "14"
click at [666, 322] on button "Save Widgets" at bounding box center [673, 323] width 57 height 15
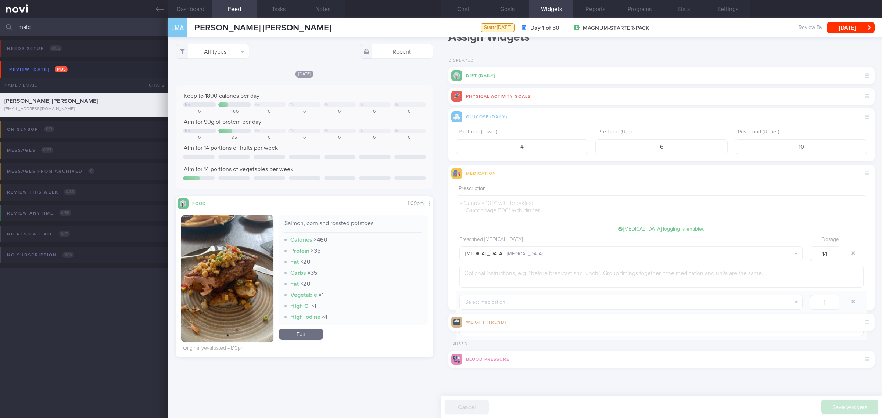
scroll to position [0, 0]
drag, startPoint x: 705, startPoint y: 1, endPoint x: 687, endPoint y: 353, distance: 352.7
click at [687, 334] on div "Blood Pressure" at bounding box center [661, 359] width 426 height 17
click at [705, 303] on button "Select medication..." at bounding box center [630, 302] width 343 height 15
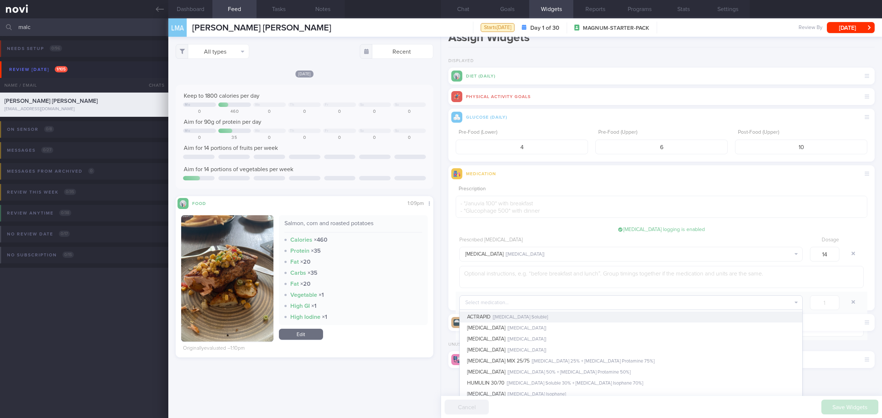
click at [633, 302] on button "Select medication..." at bounding box center [630, 302] width 343 height 15
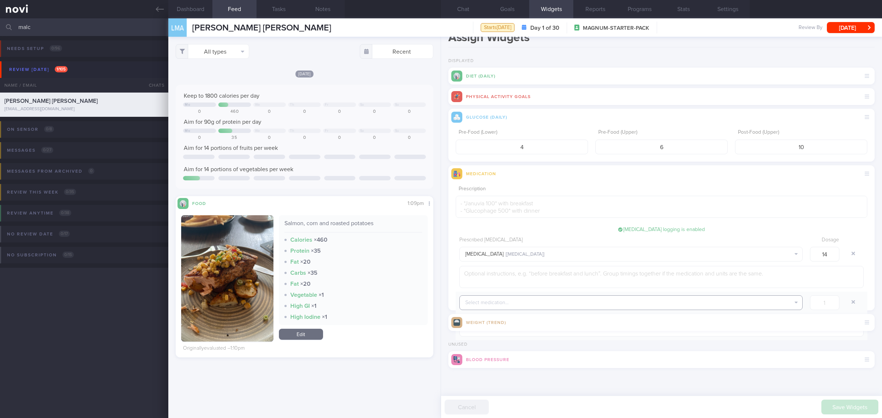
click at [633, 302] on button "Select medication..." at bounding box center [630, 302] width 343 height 15
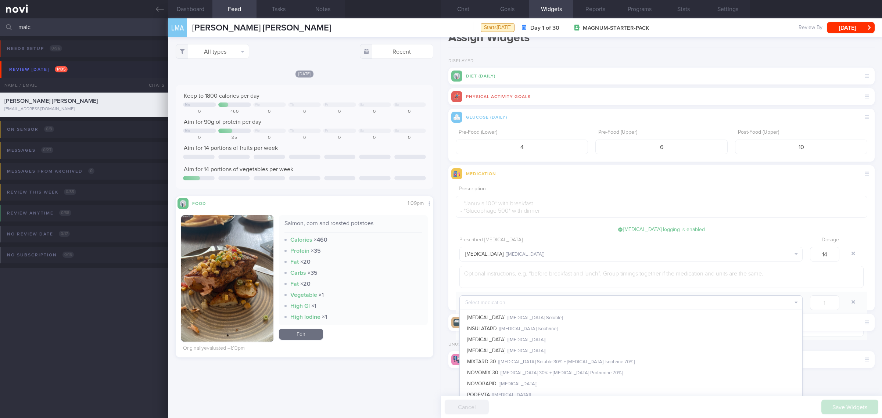
scroll to position [104, 0]
click at [559, 334] on button "NOVORAPID [ Insulin Aspart ]" at bounding box center [631, 367] width 342 height 11
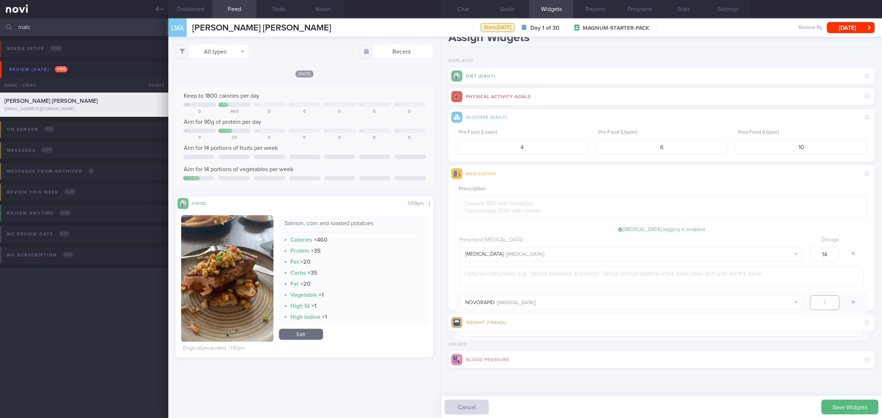
click at [705, 304] on input "number" at bounding box center [824, 302] width 29 height 15
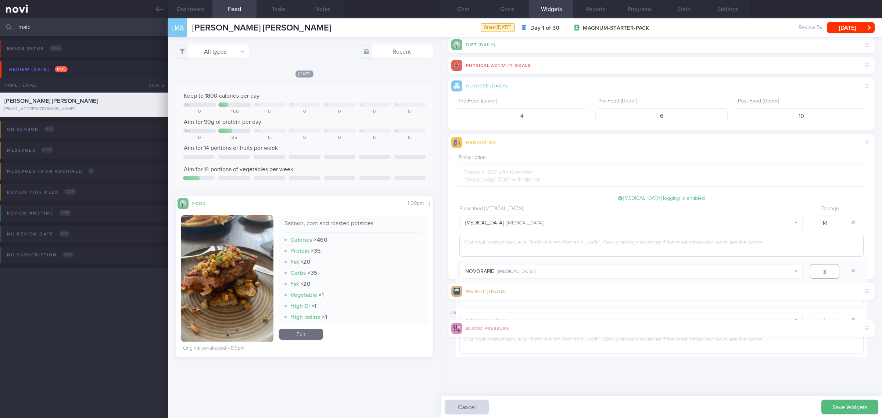
scroll to position [62, 0]
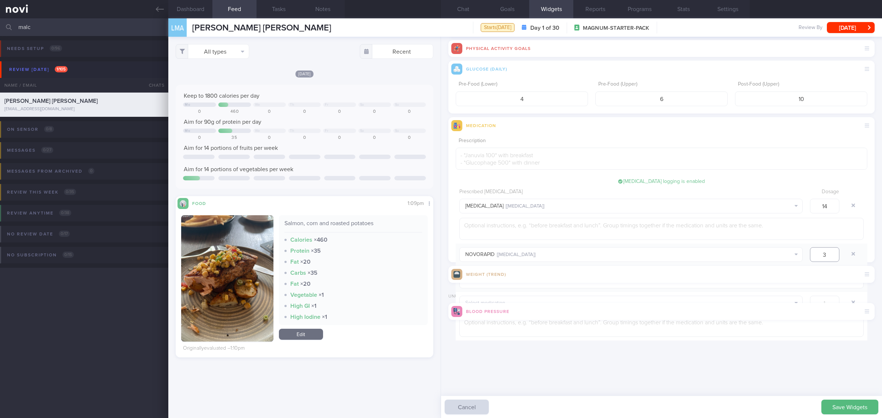
type input "3"
click at [705, 334] on button "Save Widgets" at bounding box center [849, 407] width 57 height 15
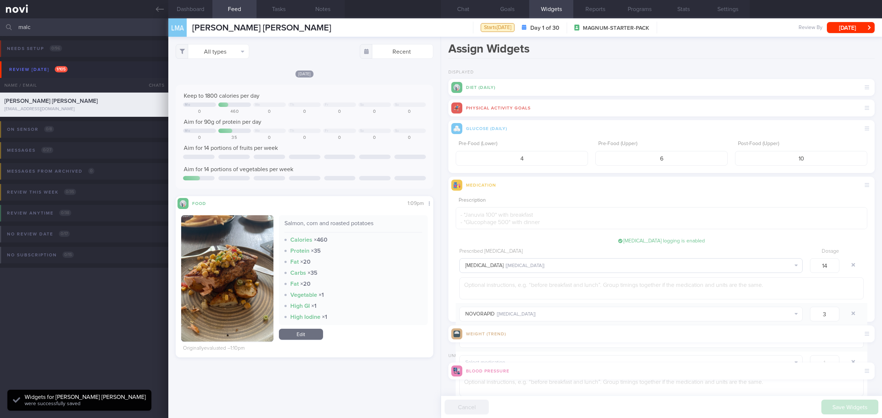
scroll to position [0, 0]
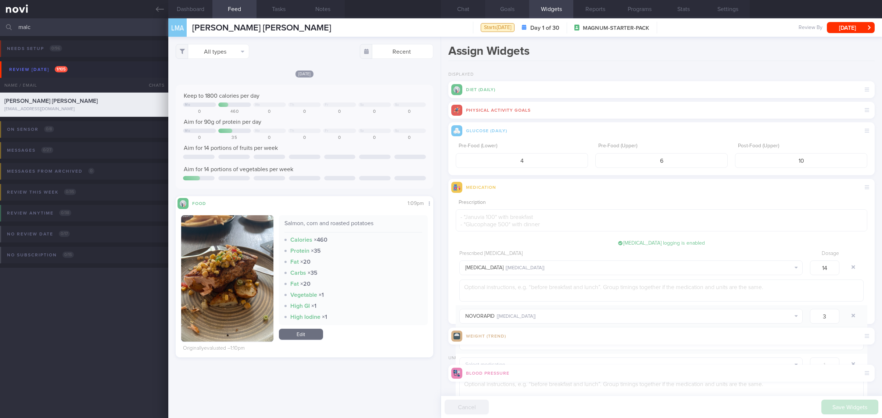
click at [512, 7] on button "Goals" at bounding box center [507, 9] width 44 height 18
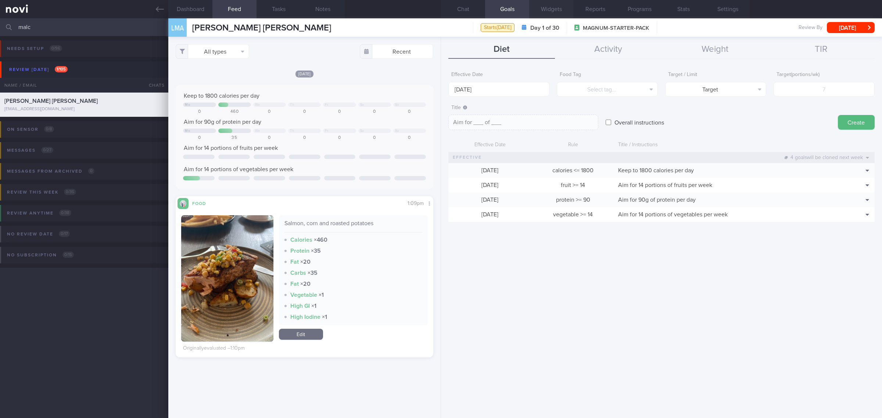
click at [551, 10] on button "Widgets" at bounding box center [551, 9] width 44 height 18
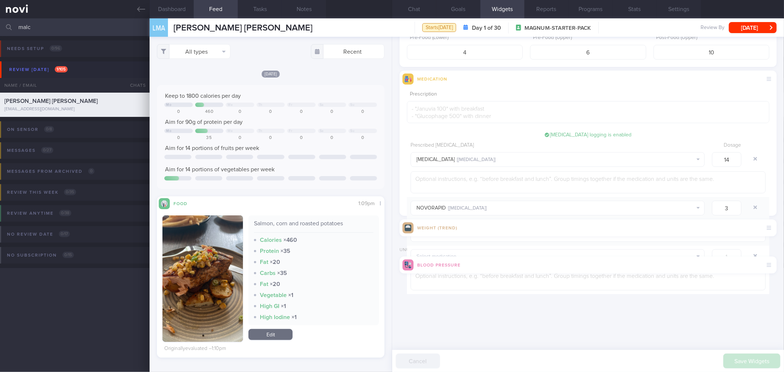
click at [560, 324] on div "Assign Widgets Displayed Diet (Daily) Physical Activity Goals Glucose (Daily) P…" at bounding box center [588, 204] width 392 height 335
click at [569, 309] on div "Prescription ​ Insulin logging is enabled Insulin logging will be enabled for t…" at bounding box center [587, 199] width 377 height 225
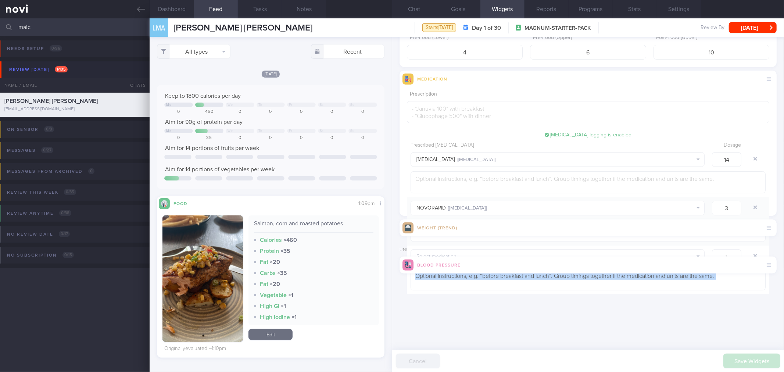
click at [569, 309] on div "Prescription ​ Insulin logging is enabled Insulin logging will be enabled for t…" at bounding box center [587, 199] width 377 height 225
click at [599, 306] on div "Prescription ​ Insulin logging is enabled Insulin logging will be enabled for t…" at bounding box center [587, 199] width 377 height 225
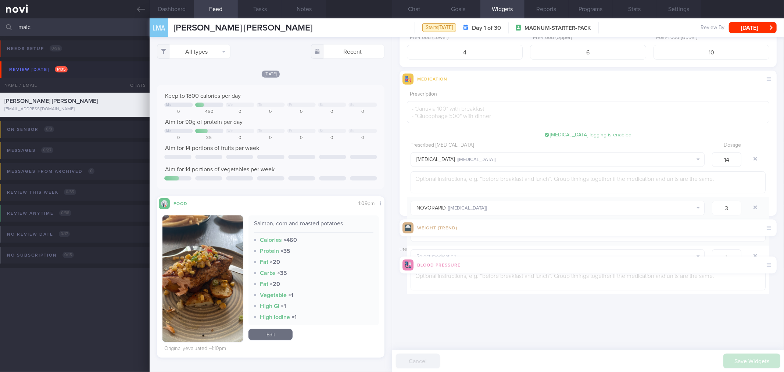
click at [599, 305] on div "Prescription ​ Insulin logging is enabled Insulin logging will be enabled for t…" at bounding box center [587, 199] width 377 height 225
click at [420, 0] on button "Chat" at bounding box center [414, 9] width 44 height 18
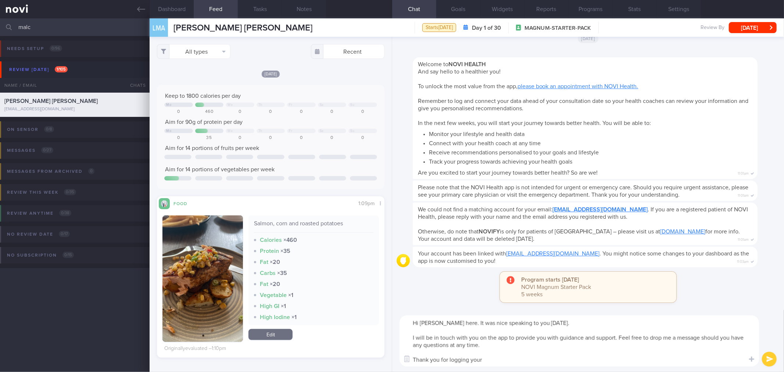
drag, startPoint x: 493, startPoint y: 362, endPoint x: 408, endPoint y: 321, distance: 93.8
click at [408, 321] on textarea "Hi Mr Lee, Elizabeth here. It was nice speaking to you today. I will be in touc…" at bounding box center [578, 340] width 359 height 51
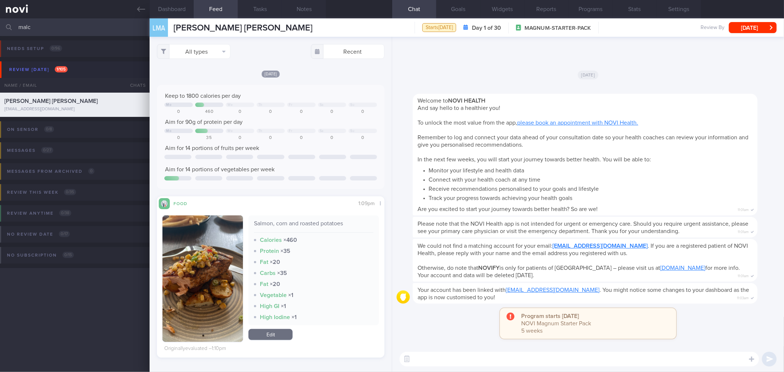
drag, startPoint x: 140, startPoint y: 5, endPoint x: 461, endPoint y: 48, distance: 323.6
click at [140, 5] on icon at bounding box center [141, 9] width 8 height 8
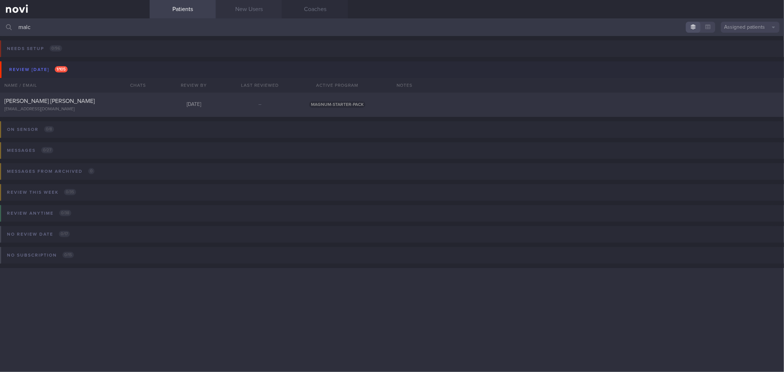
click at [256, 3] on link "New Users" at bounding box center [249, 9] width 66 height 18
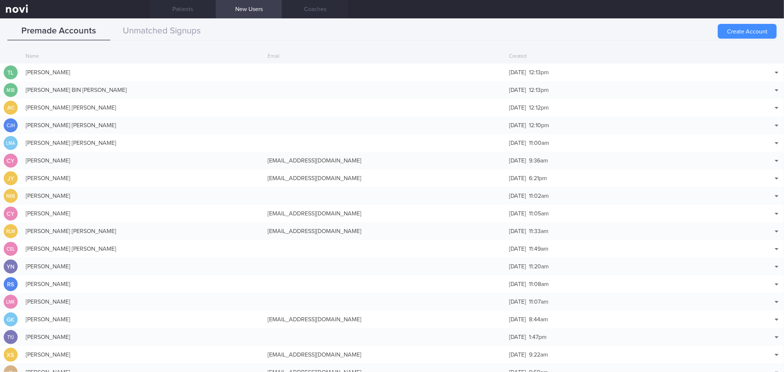
click at [705, 30] on button "Create Account" at bounding box center [746, 31] width 59 height 15
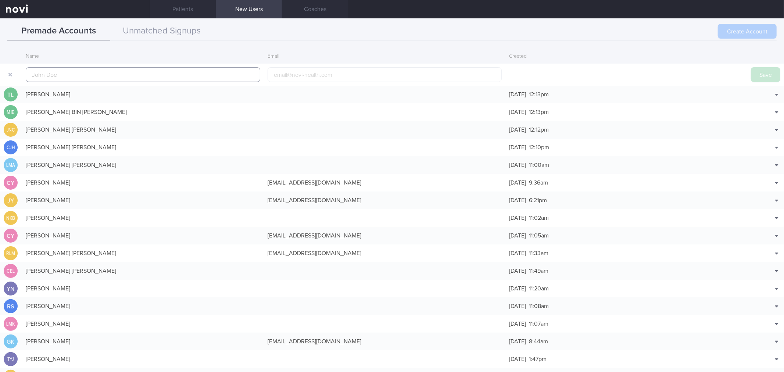
click at [122, 67] on input "text" at bounding box center [143, 74] width 234 height 15
click at [119, 67] on input "text" at bounding box center [143, 74] width 234 height 15
click at [114, 67] on input "text" at bounding box center [143, 74] width 234 height 15
click at [112, 67] on input "text" at bounding box center [143, 74] width 234 height 15
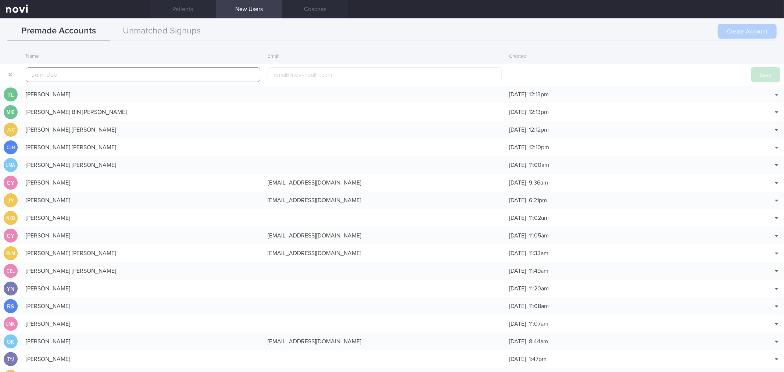
click at [106, 67] on input "text" at bounding box center [143, 74] width 234 height 15
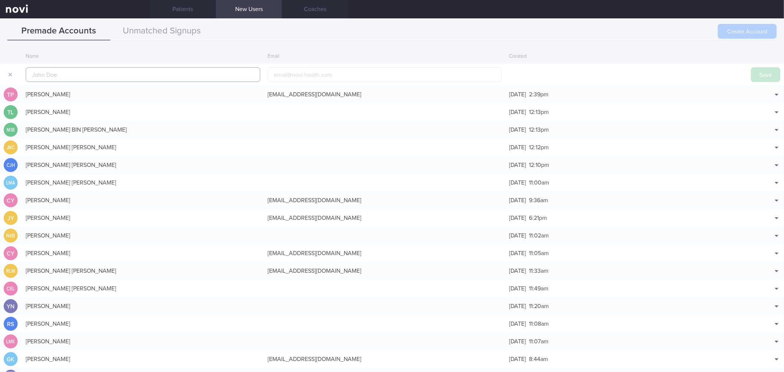
click at [106, 67] on input "text" at bounding box center [143, 74] width 234 height 15
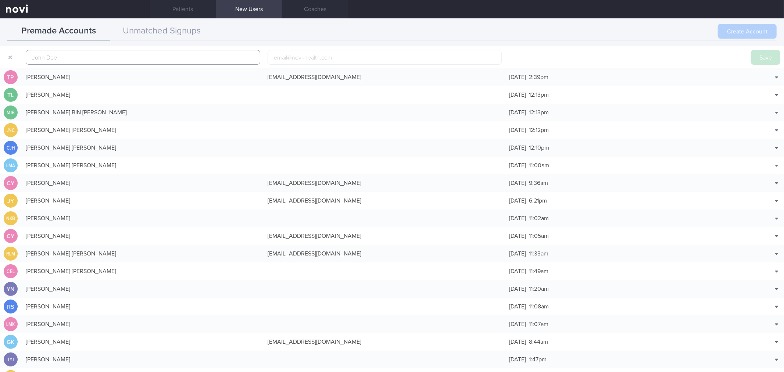
click at [106, 57] on input "text" at bounding box center [143, 57] width 234 height 15
paste input "[PERSON_NAME]"
type input "[PERSON_NAME]"
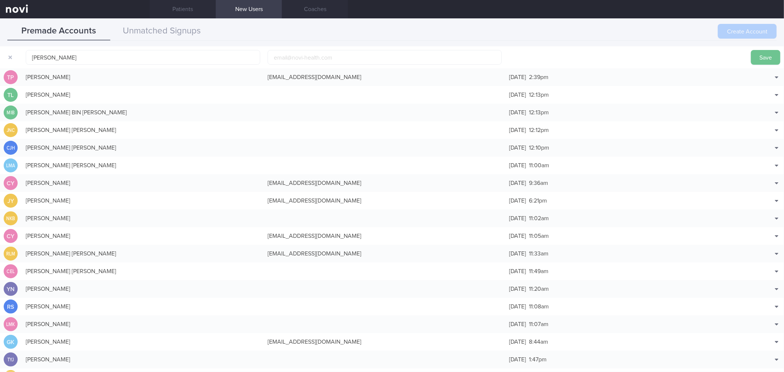
click at [705, 56] on button "Save" at bounding box center [764, 57] width 29 height 15
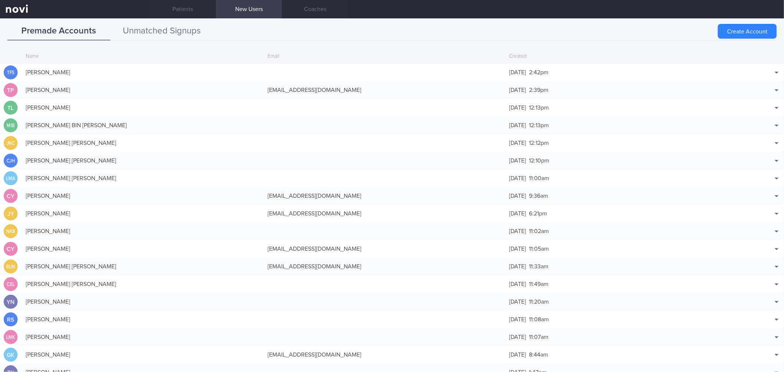
click at [153, 30] on button "Unmatched Signups" at bounding box center [161, 31] width 103 height 18
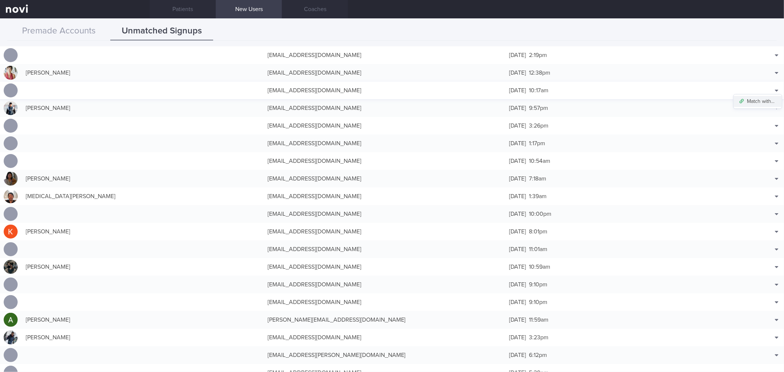
click at [705, 101] on button "Match with..." at bounding box center [757, 101] width 48 height 11
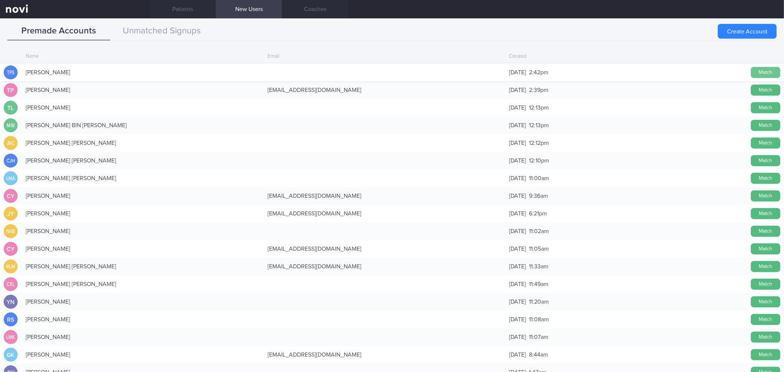
click at [705, 70] on button "Match" at bounding box center [764, 72] width 29 height 11
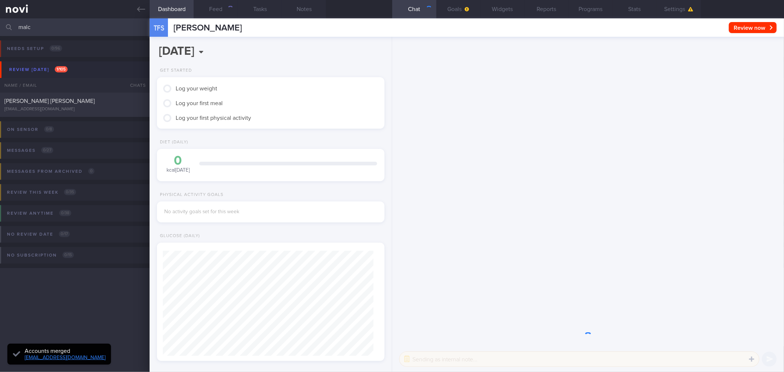
scroll to position [105, 210]
click at [445, 11] on button "Goals" at bounding box center [458, 9] width 44 height 18
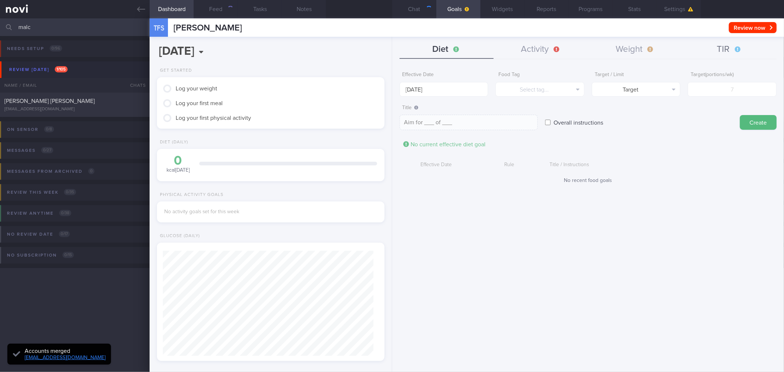
click at [705, 50] on button "TIR" at bounding box center [729, 49] width 94 height 18
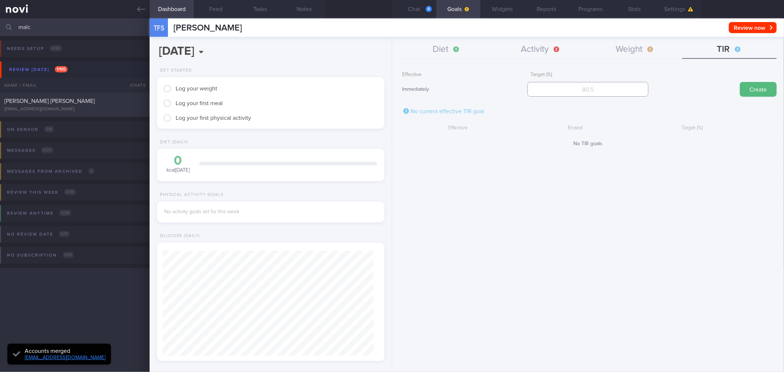
click at [591, 87] on input "number" at bounding box center [587, 89] width 121 height 15
type input "95"
click at [705, 94] on button "Create" at bounding box center [757, 89] width 37 height 15
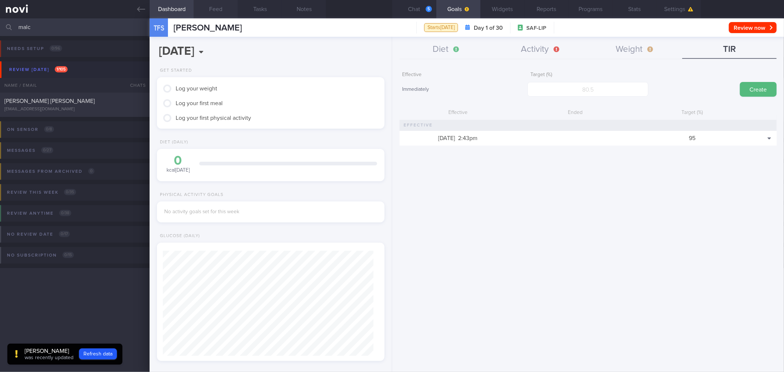
click at [211, 6] on button "Feed" at bounding box center [216, 9] width 44 height 18
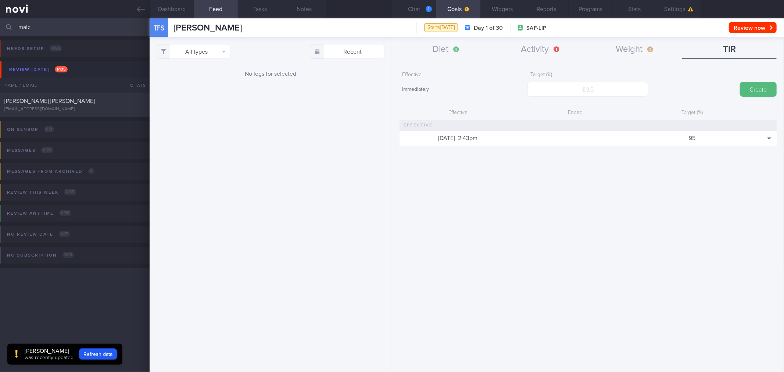
click at [277, 114] on div "All types Food Activity Glucose Weight Medicine Blood Pressure CGM Install Rece…" at bounding box center [271, 204] width 242 height 335
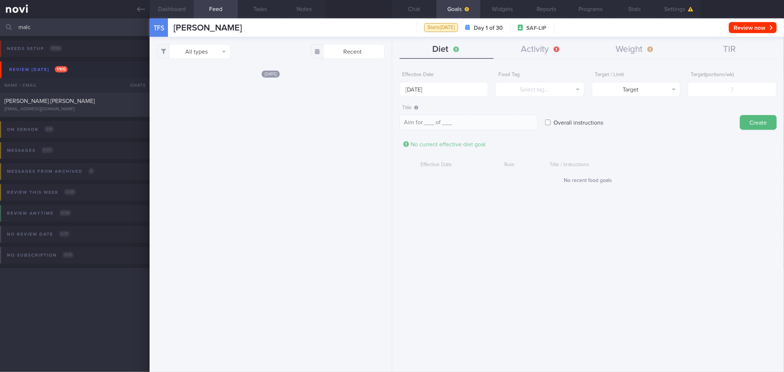
click at [167, 11] on button "Dashboard" at bounding box center [172, 9] width 44 height 18
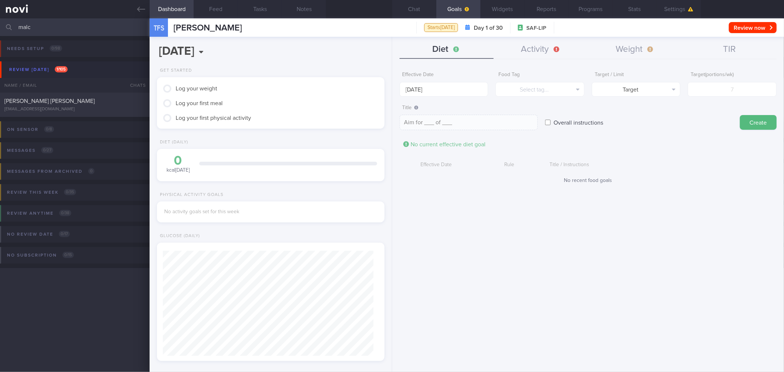
scroll to position [104, 208]
